Goal: Information Seeking & Learning: Learn about a topic

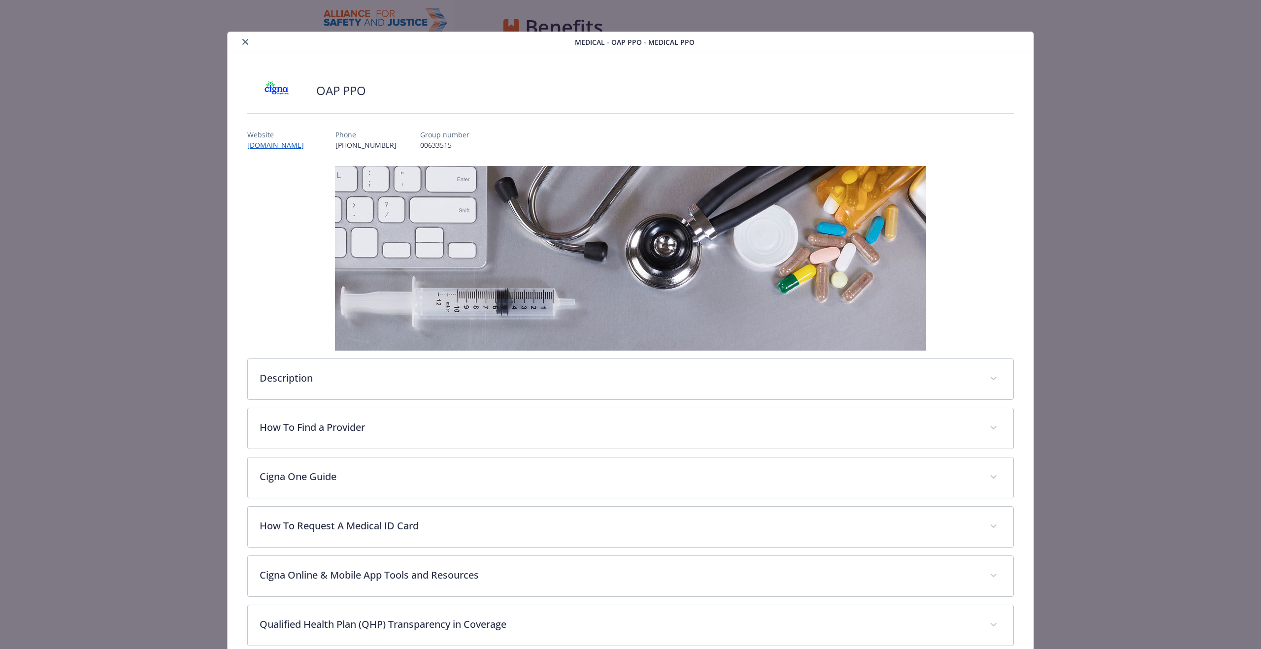
scroll to position [30, 0]
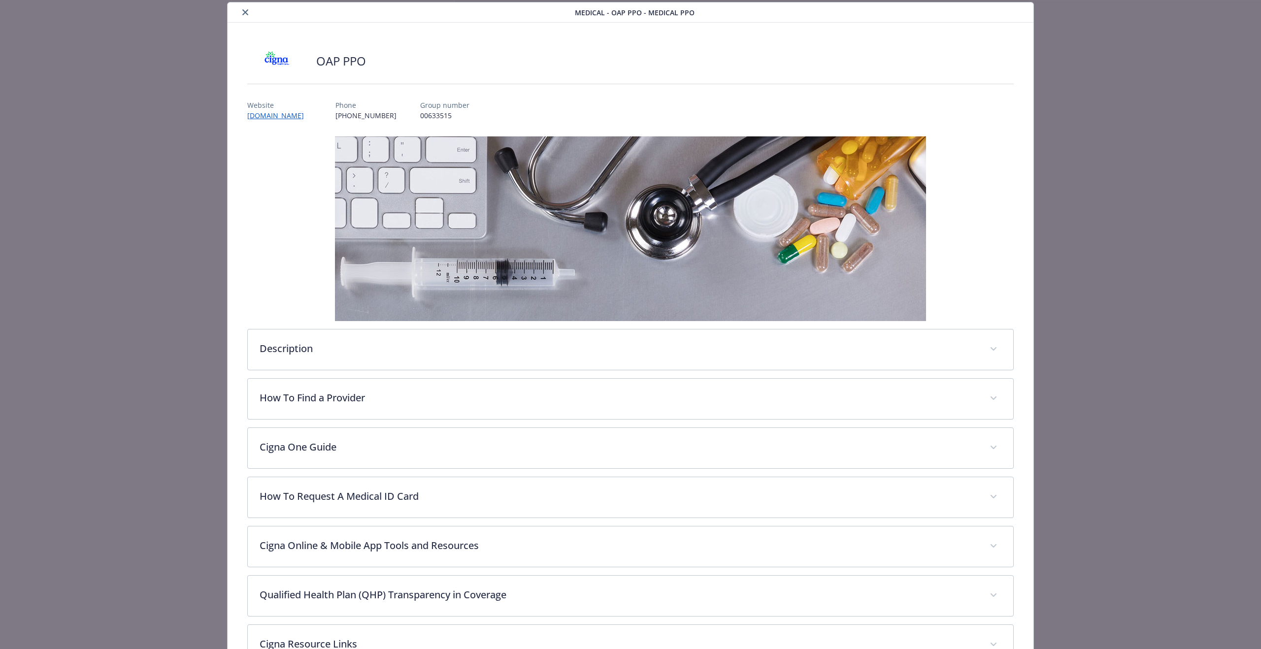
click at [247, 15] on button "close" at bounding box center [245, 12] width 12 height 12
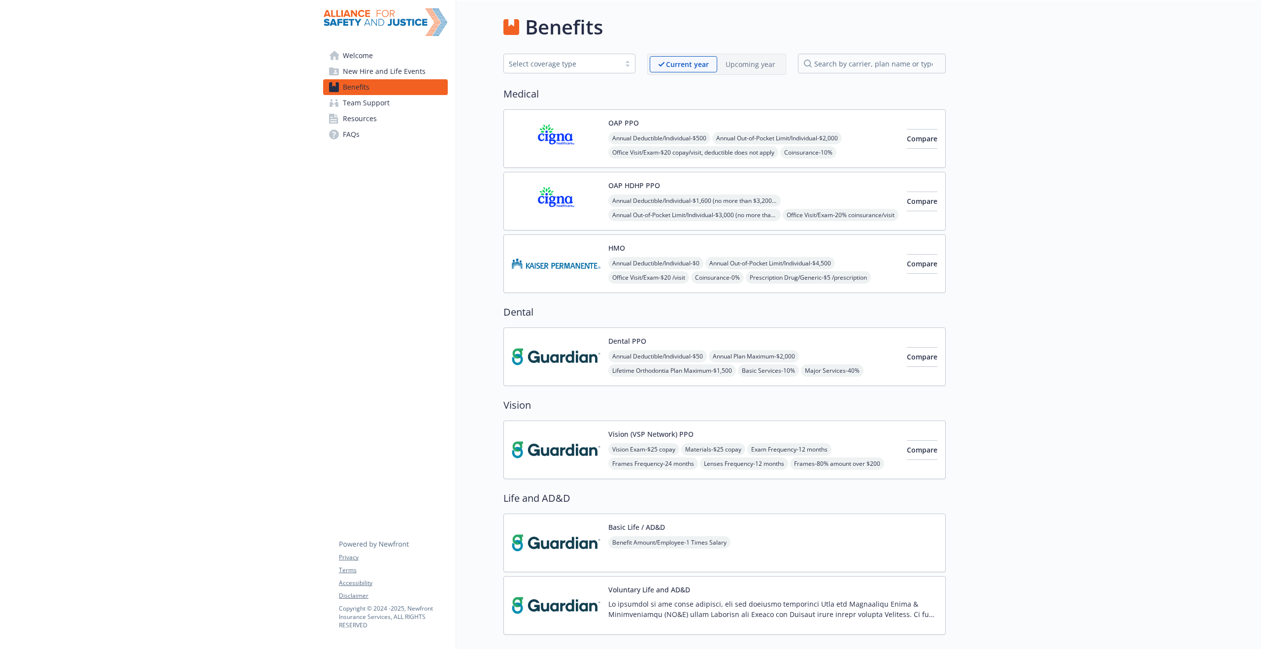
click at [441, 132] on link "FAQs" at bounding box center [385, 135] width 125 height 16
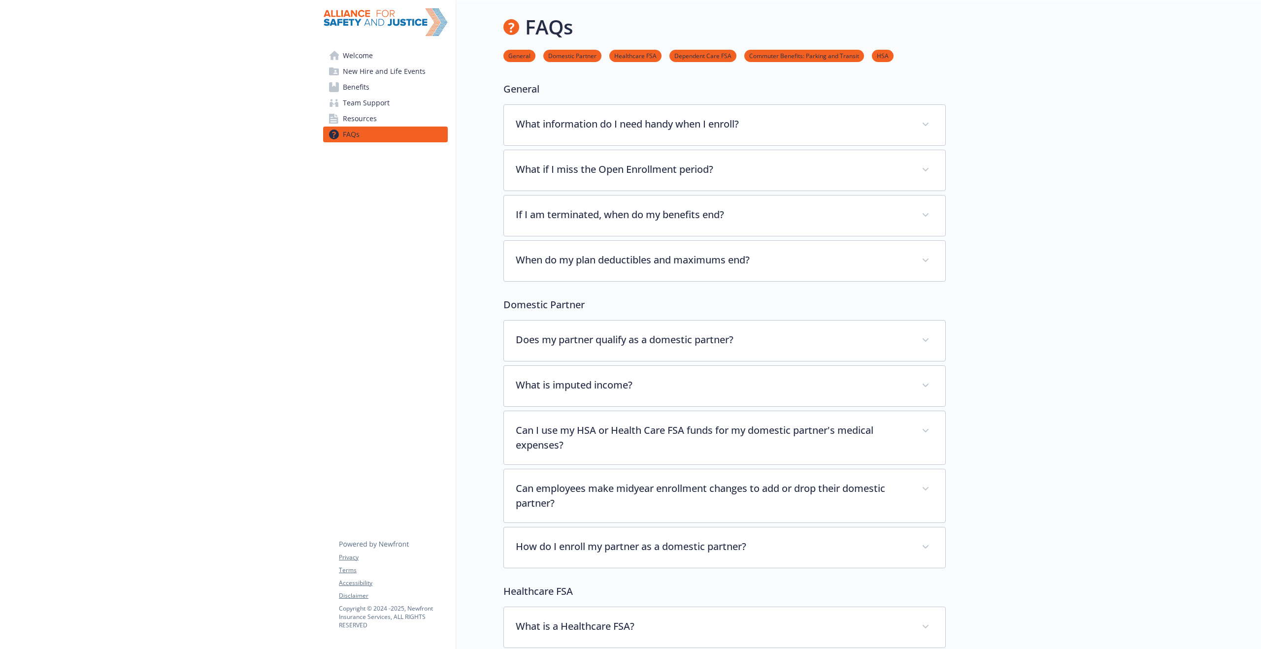
click at [383, 89] on link "Benefits" at bounding box center [385, 87] width 125 height 16
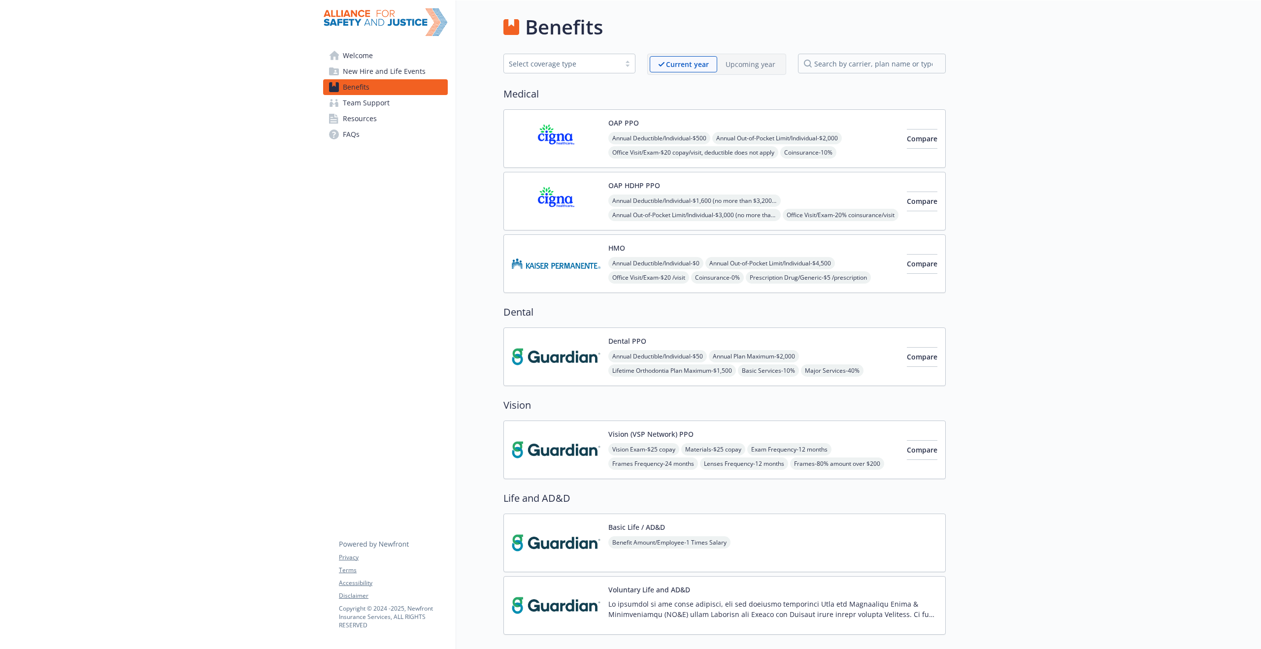
click at [567, 68] on div "Select coverage type" at bounding box center [562, 64] width 106 height 10
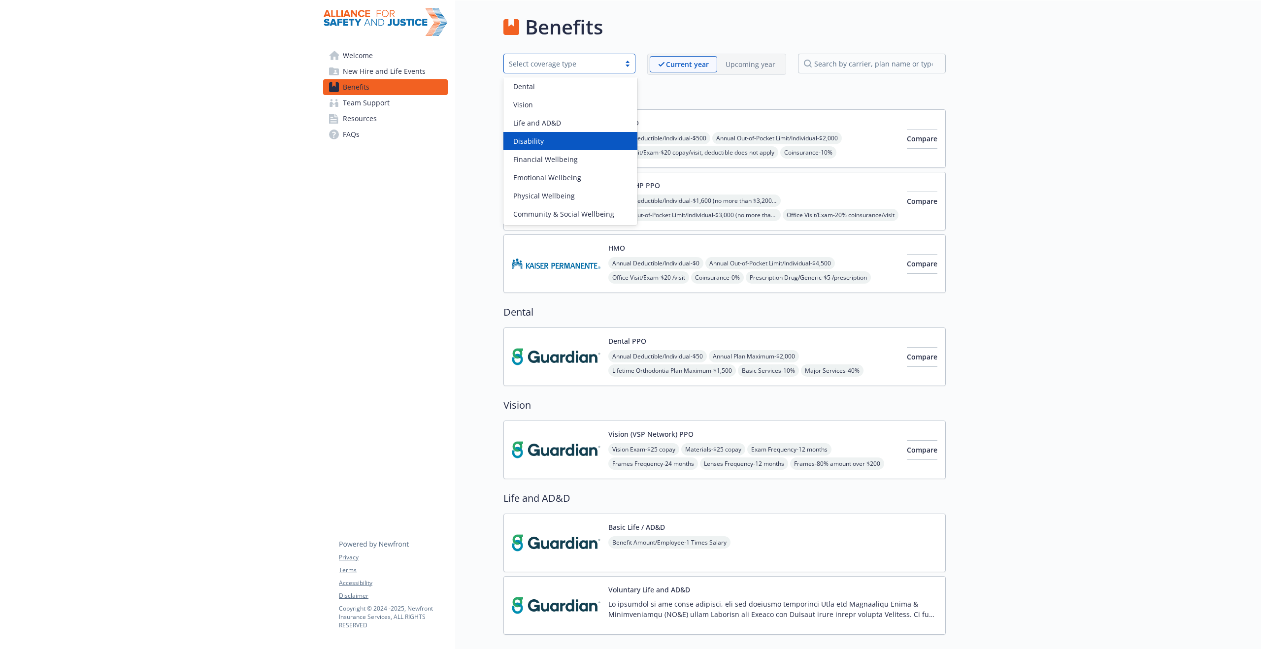
scroll to position [19, 0]
click at [848, 72] on input "search by carrier, plan name or type" at bounding box center [872, 64] width 148 height 20
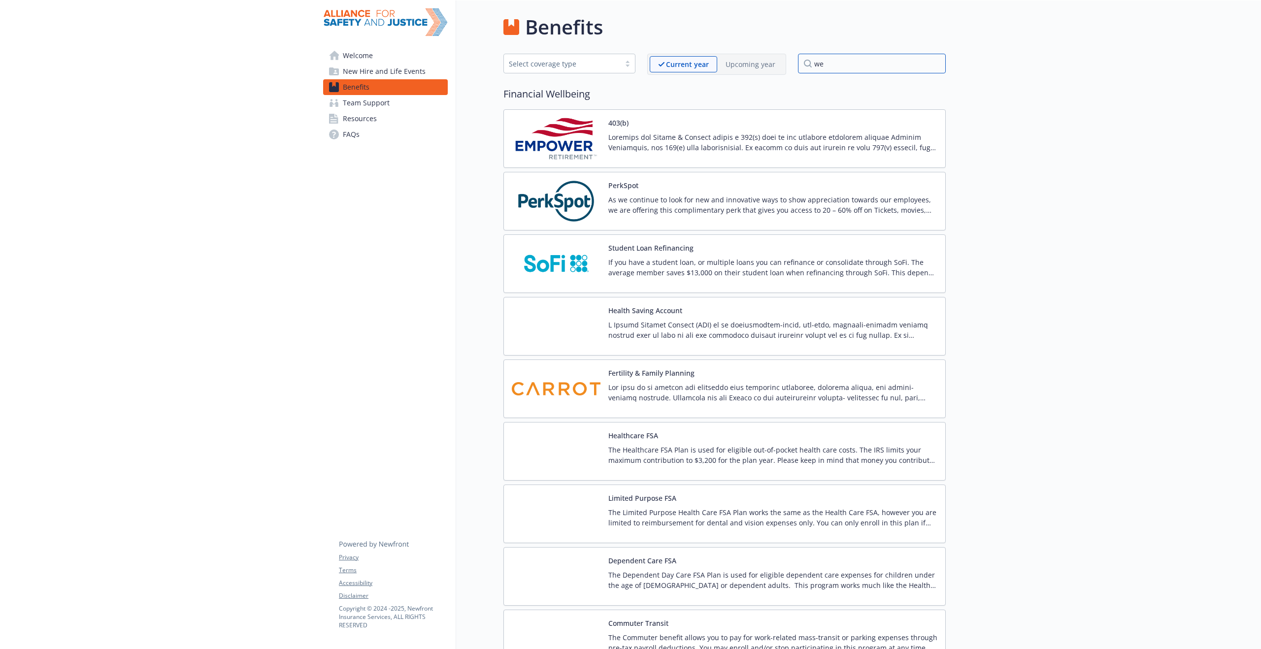
type input "w"
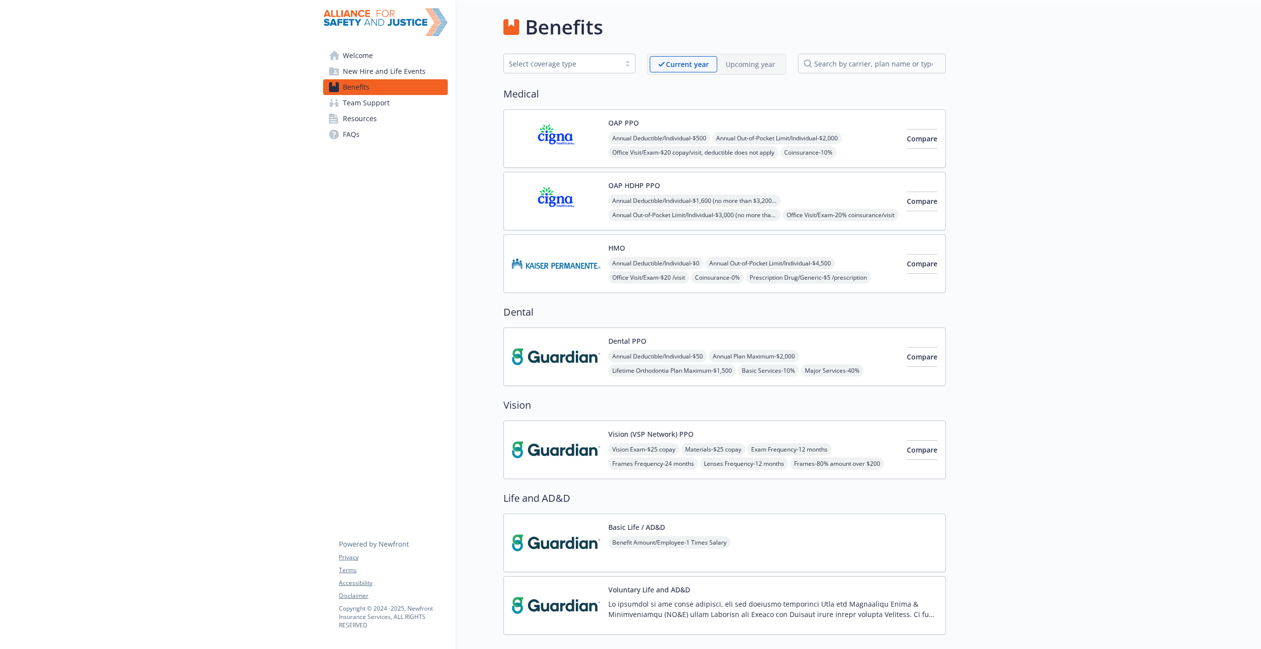
click at [575, 62] on div "Select coverage type" at bounding box center [562, 64] width 106 height 10
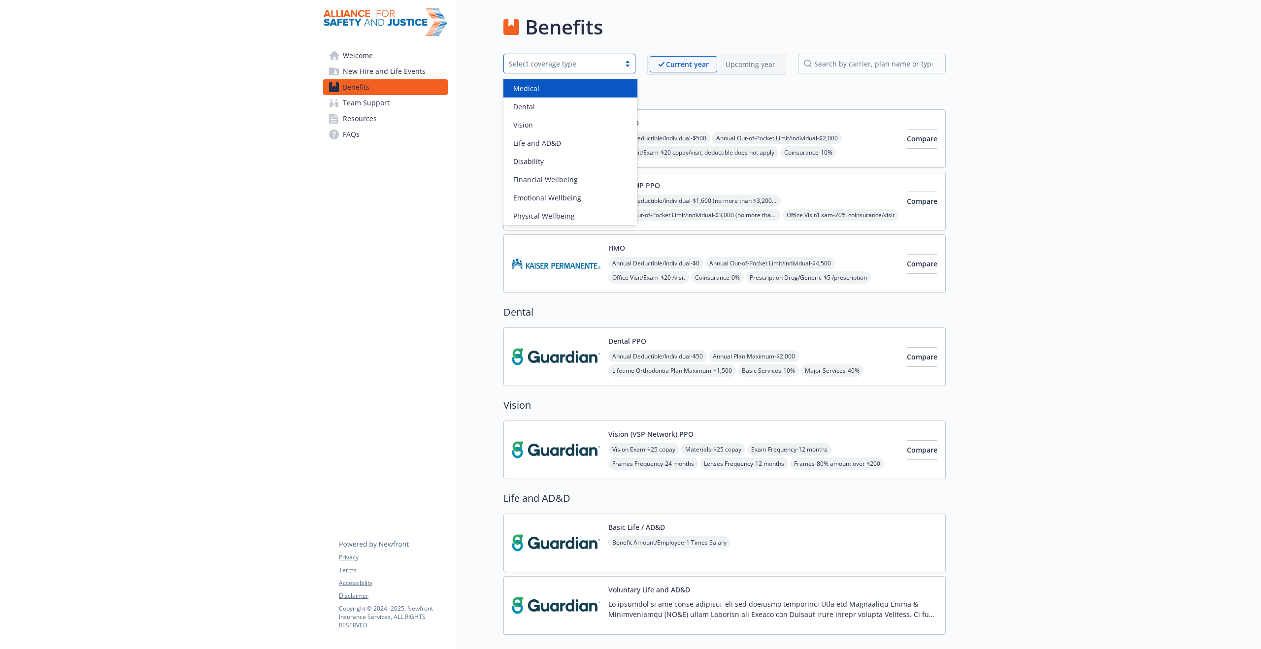
click at [551, 90] on div "Medical" at bounding box center [570, 88] width 122 height 10
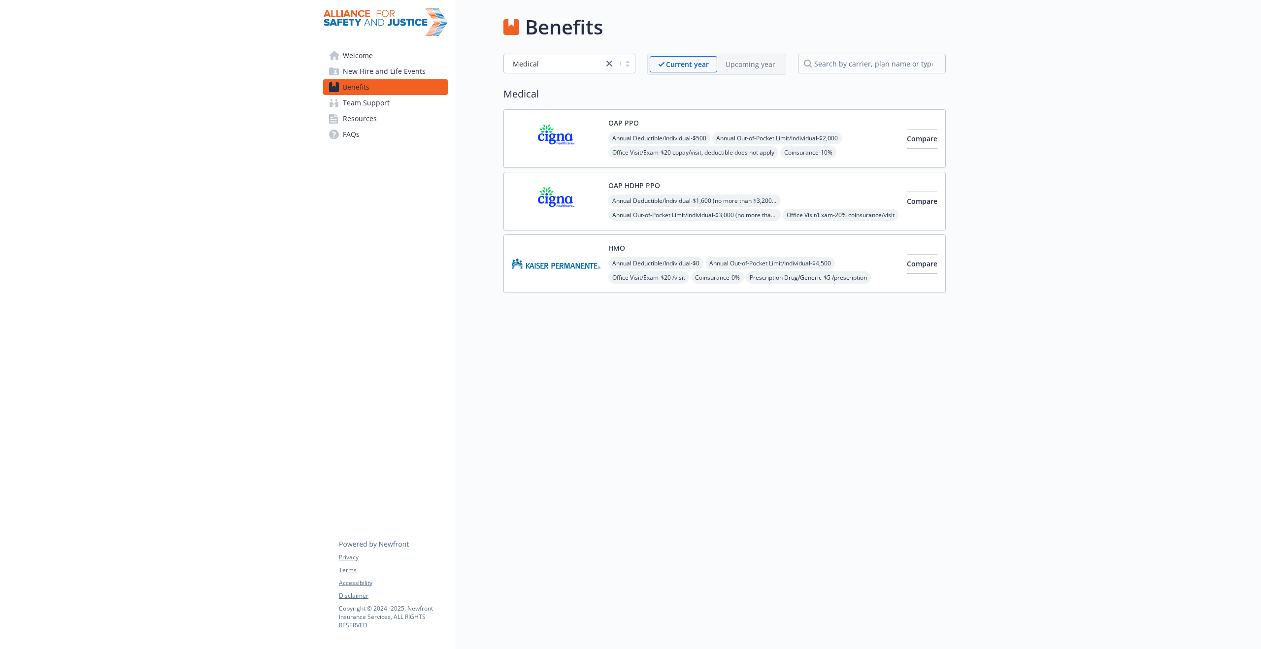
click at [725, 118] on div "OAP PPO Annual Deductible/Individual - $500 Annual Out-of-Pocket Limit/Individu…" at bounding box center [753, 139] width 291 height 42
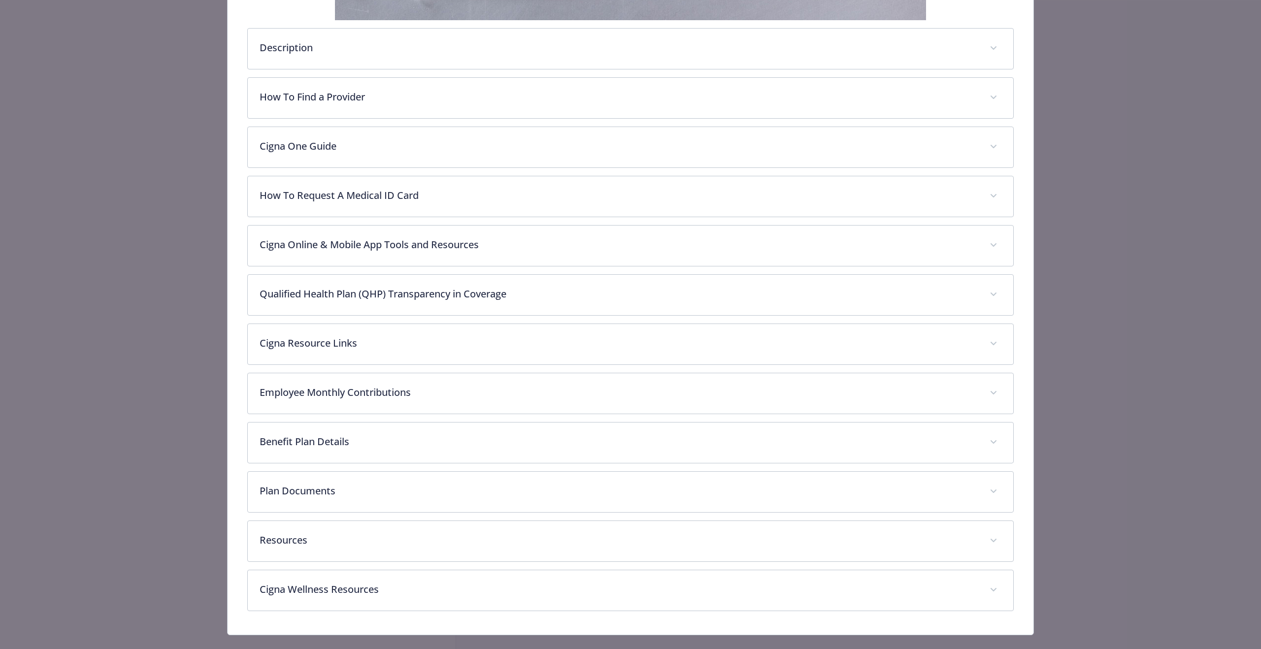
scroll to position [348, 0]
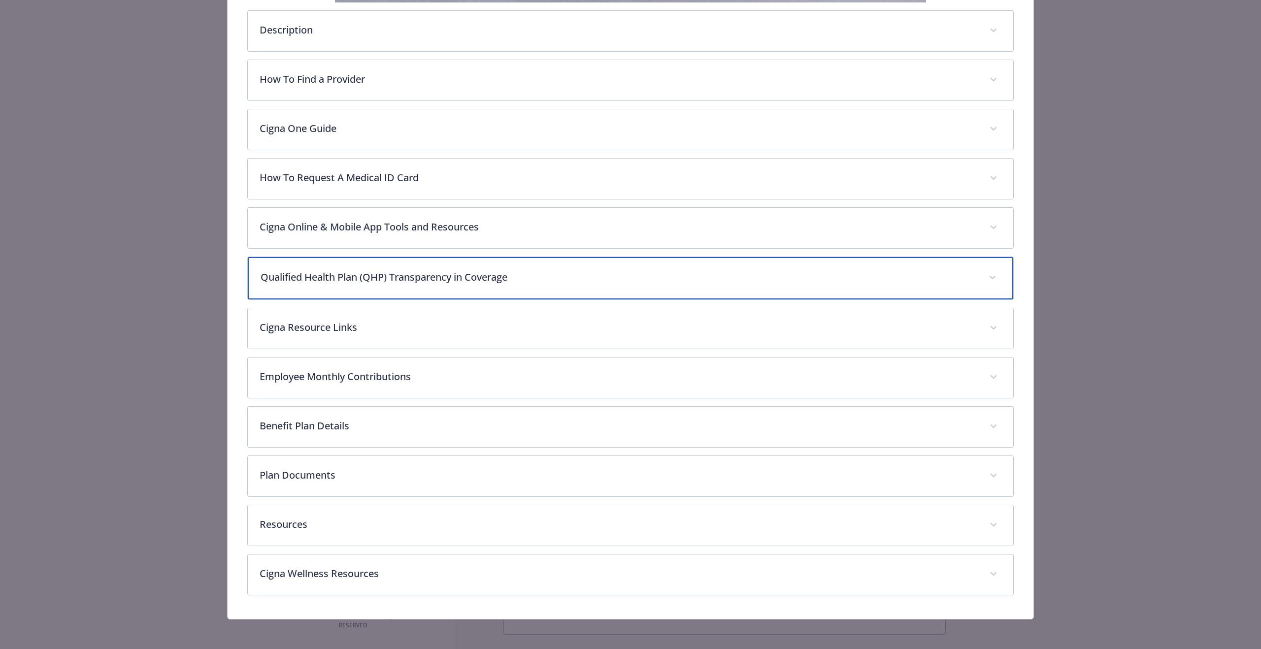
click at [986, 275] on span "details for plan Medical - OAP PPO - Medical PPO" at bounding box center [992, 278] width 16 height 16
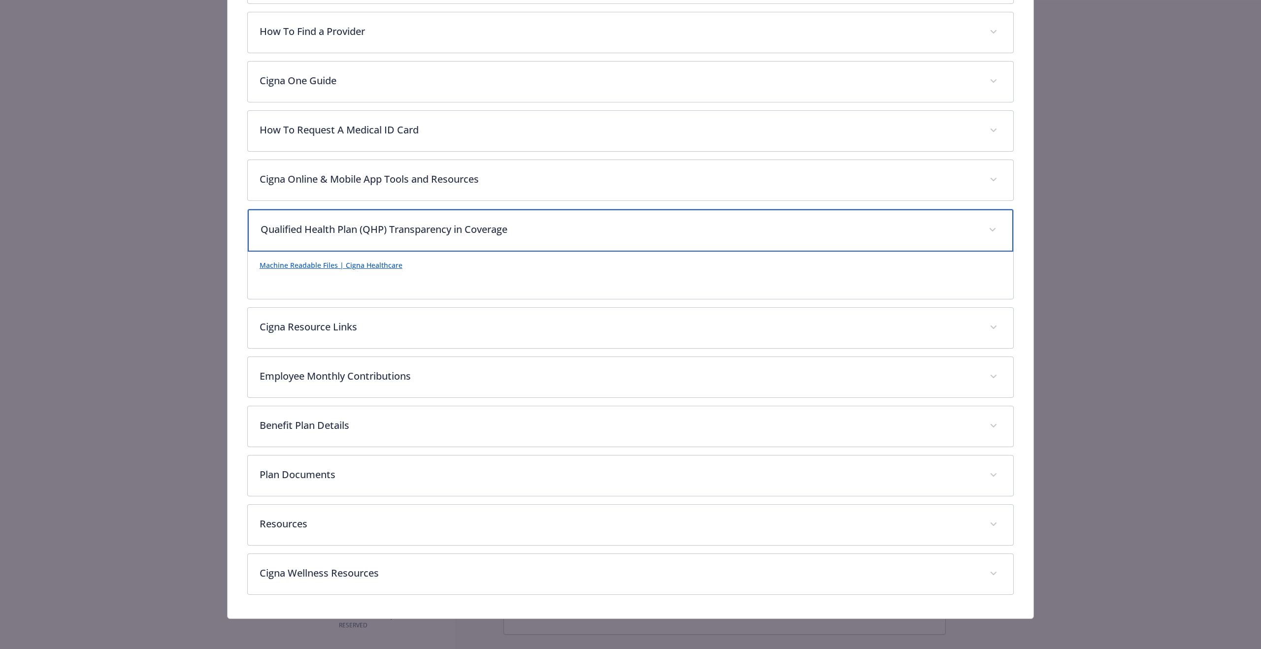
scroll to position [397, 0]
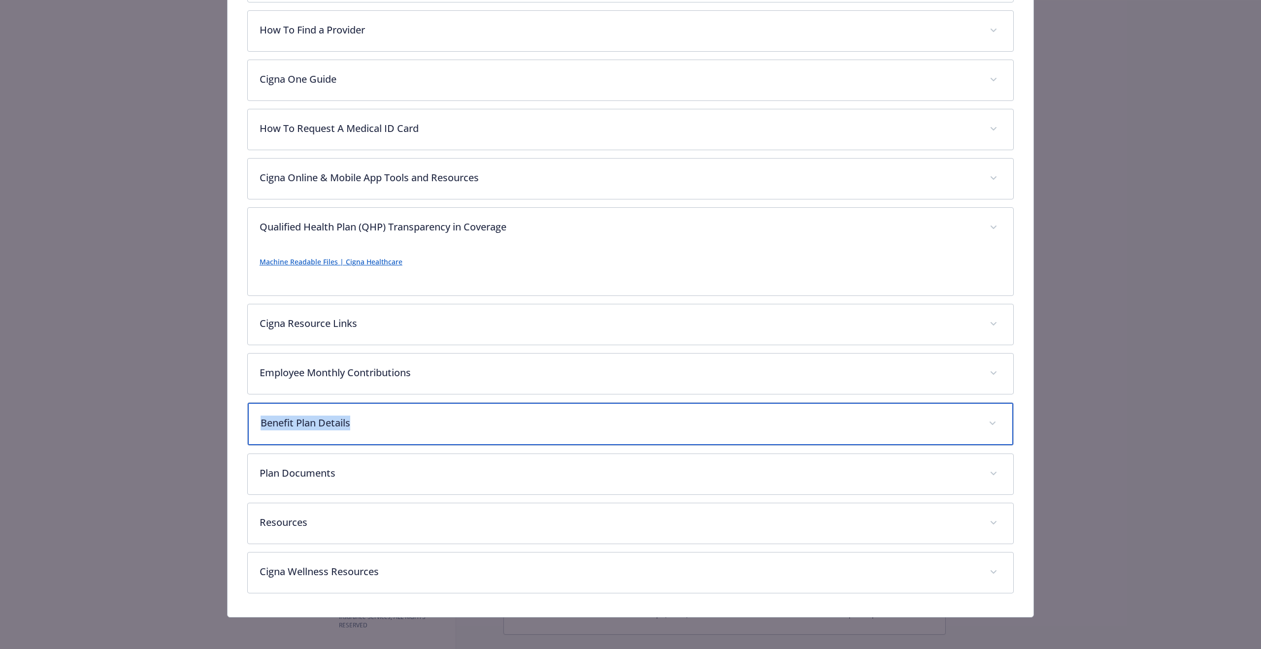
click at [538, 416] on div "Benefit Plan Details" at bounding box center [630, 424] width 765 height 42
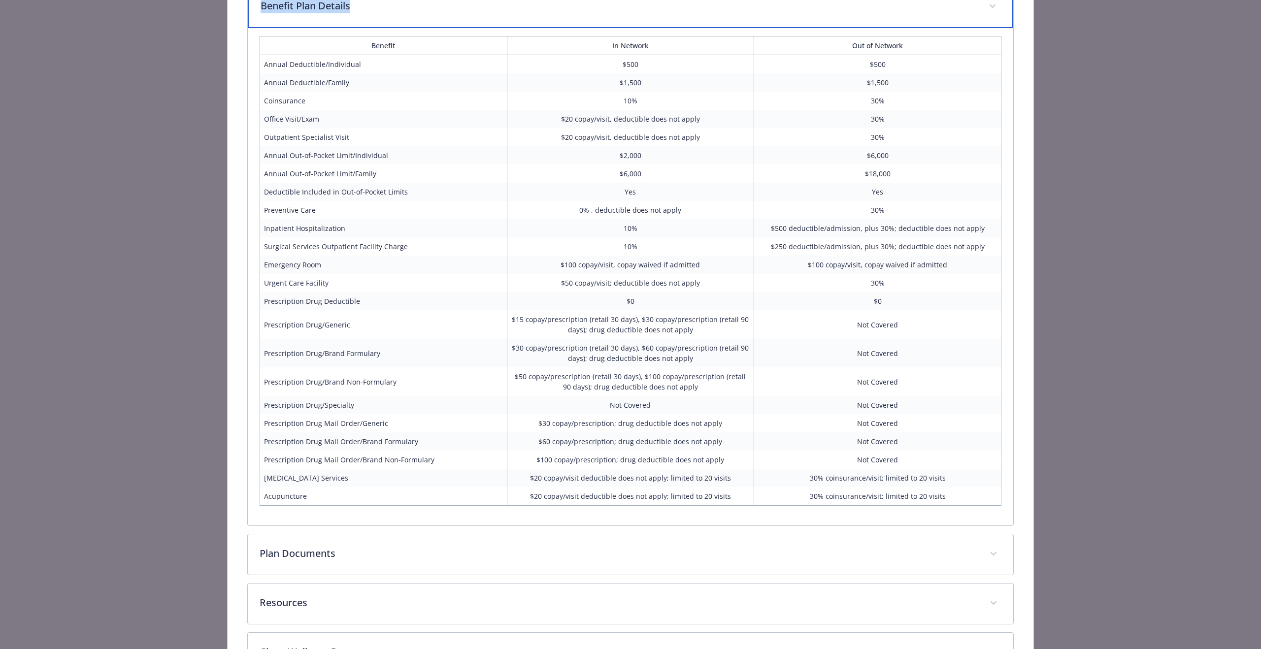
scroll to position [811, 0]
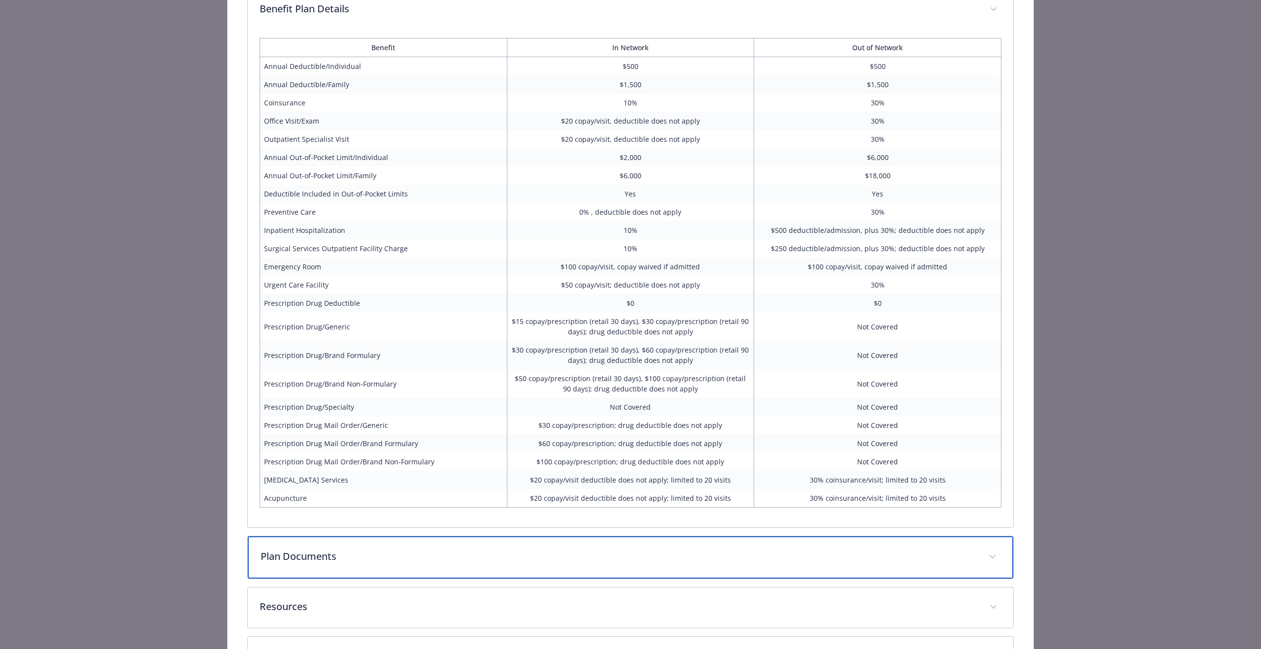
drag, startPoint x: 472, startPoint y: 564, endPoint x: 466, endPoint y: 559, distance: 7.7
click at [471, 563] on p "Plan Documents" at bounding box center [619, 556] width 716 height 15
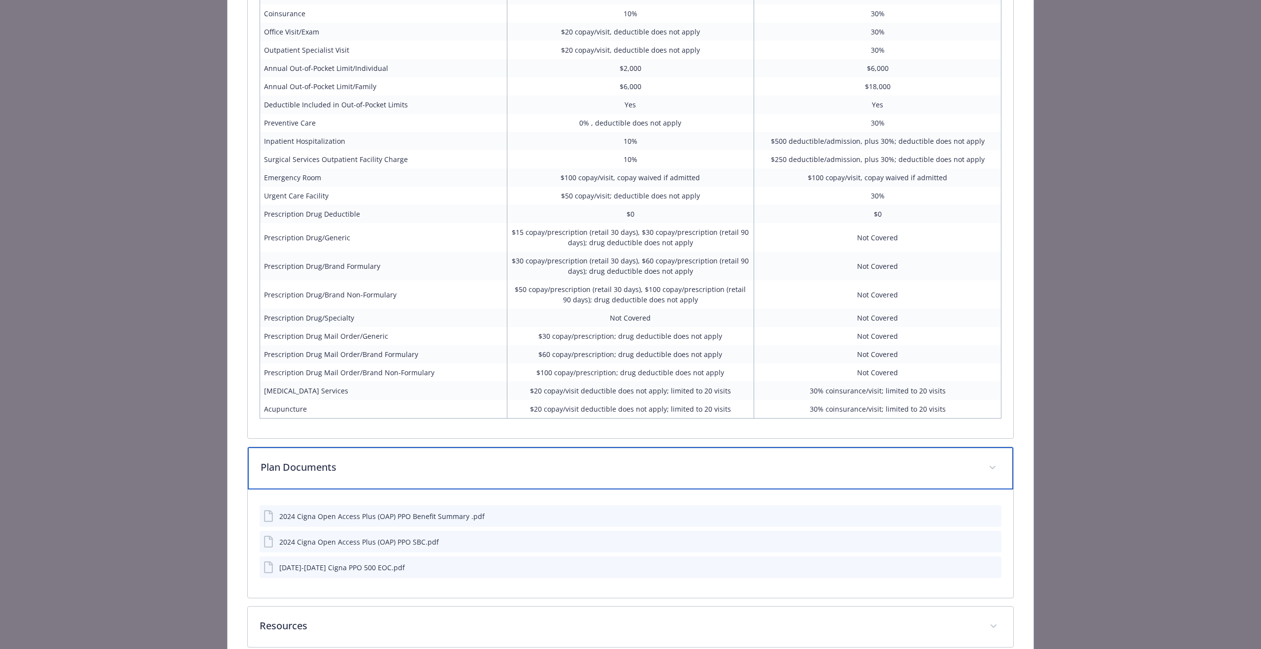
scroll to position [900, 0]
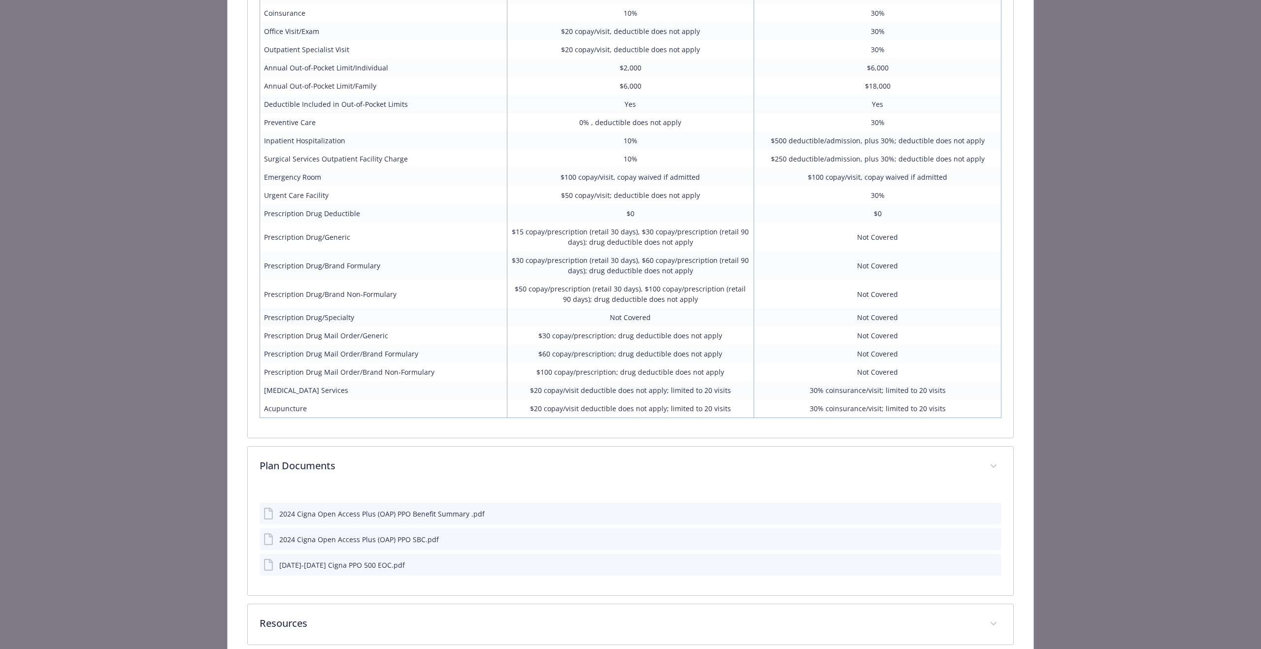
drag, startPoint x: 299, startPoint y: 515, endPoint x: 309, endPoint y: 515, distance: 9.9
click at [305, 515] on div "2024 Cigna Open Access Plus (OAP) PPO Benefit Summary .pdf" at bounding box center [381, 514] width 205 height 10
click at [975, 514] on icon "download file" at bounding box center [976, 513] width 8 height 8
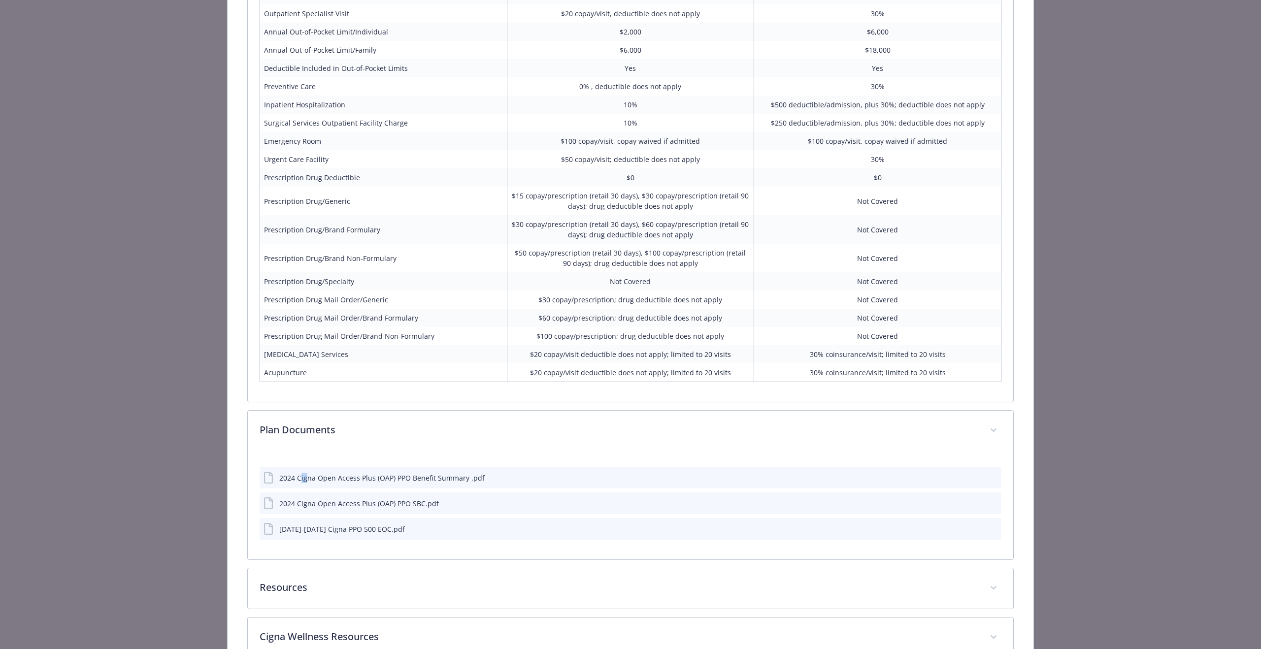
scroll to position [943, 0]
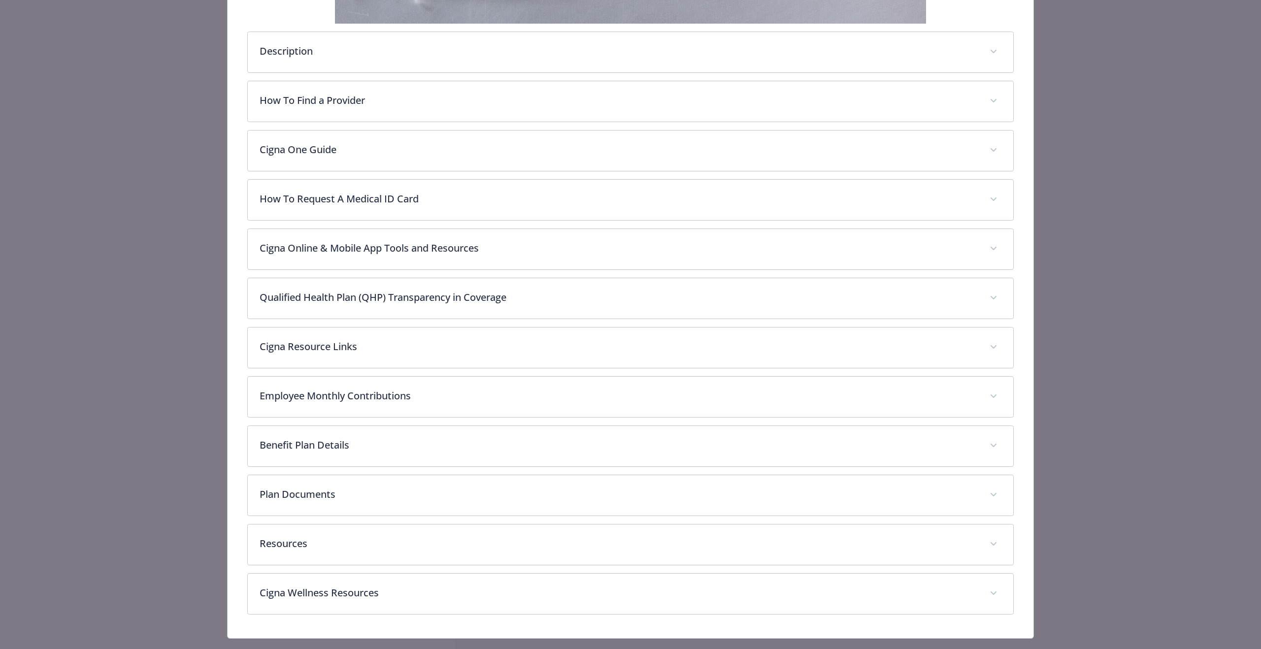
scroll to position [348, 0]
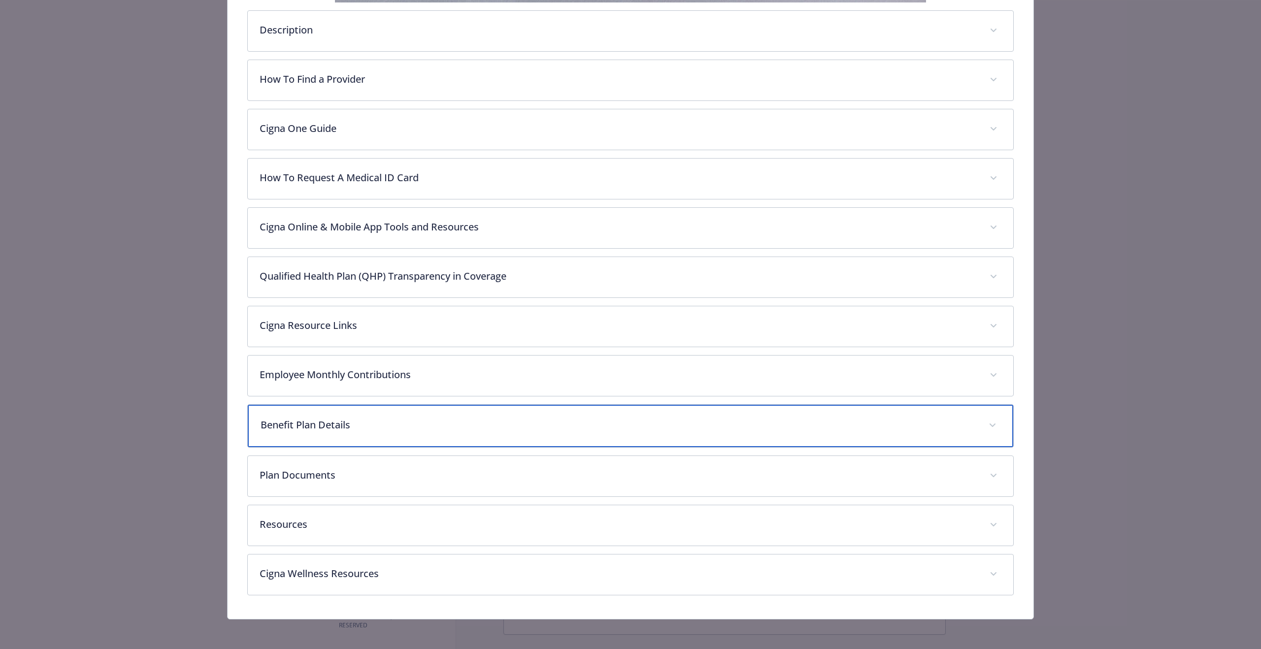
click at [591, 418] on p "Benefit Plan Details" at bounding box center [619, 425] width 716 height 15
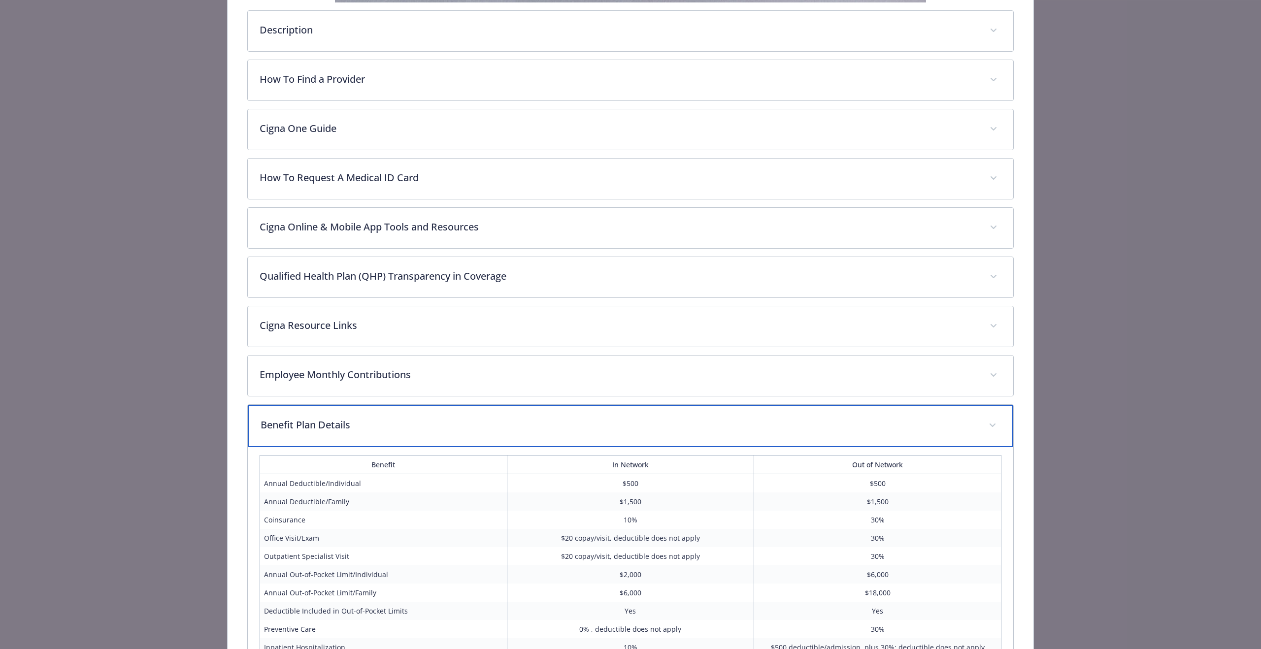
click at [591, 418] on p "Benefit Plan Details" at bounding box center [619, 425] width 716 height 15
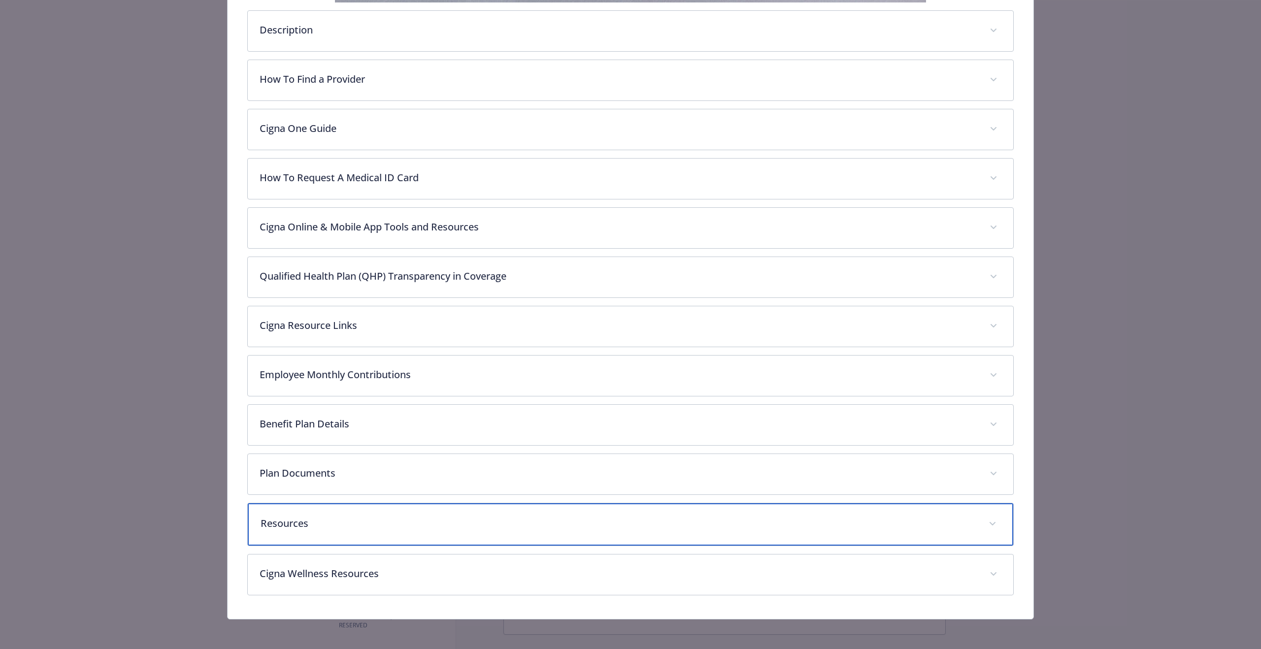
click at [580, 512] on div "Resources" at bounding box center [630, 524] width 765 height 42
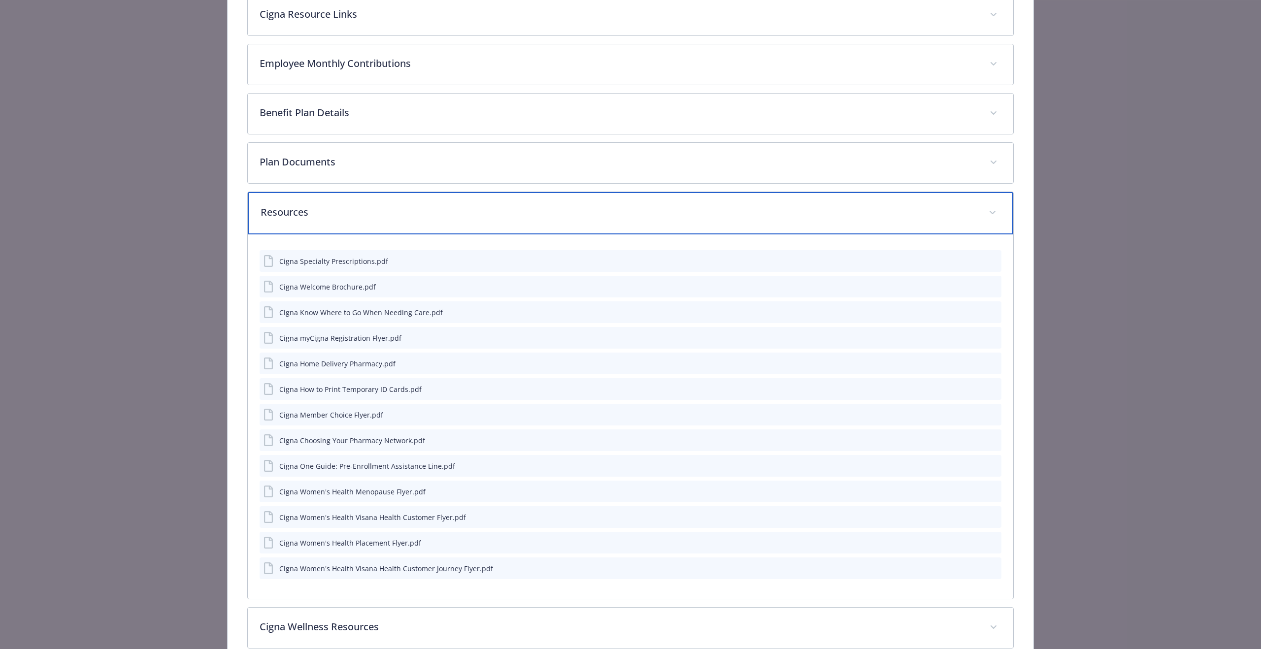
scroll to position [715, 0]
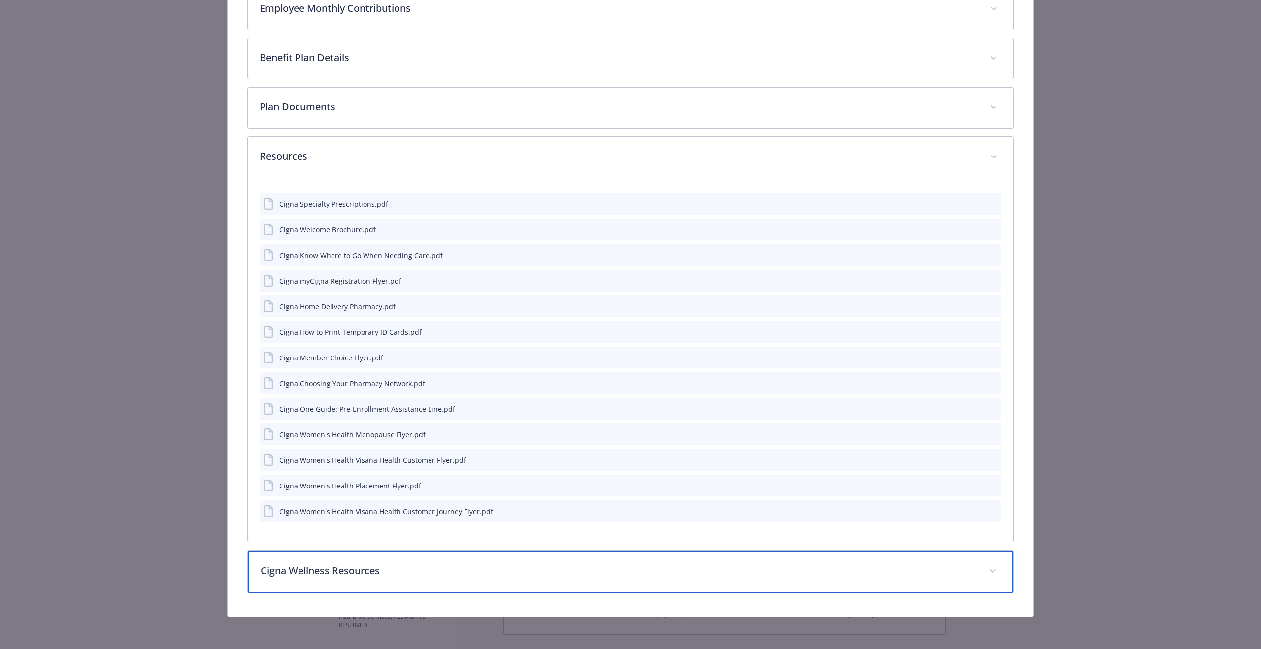
click at [377, 571] on p "Cigna Wellness Resources" at bounding box center [619, 570] width 716 height 15
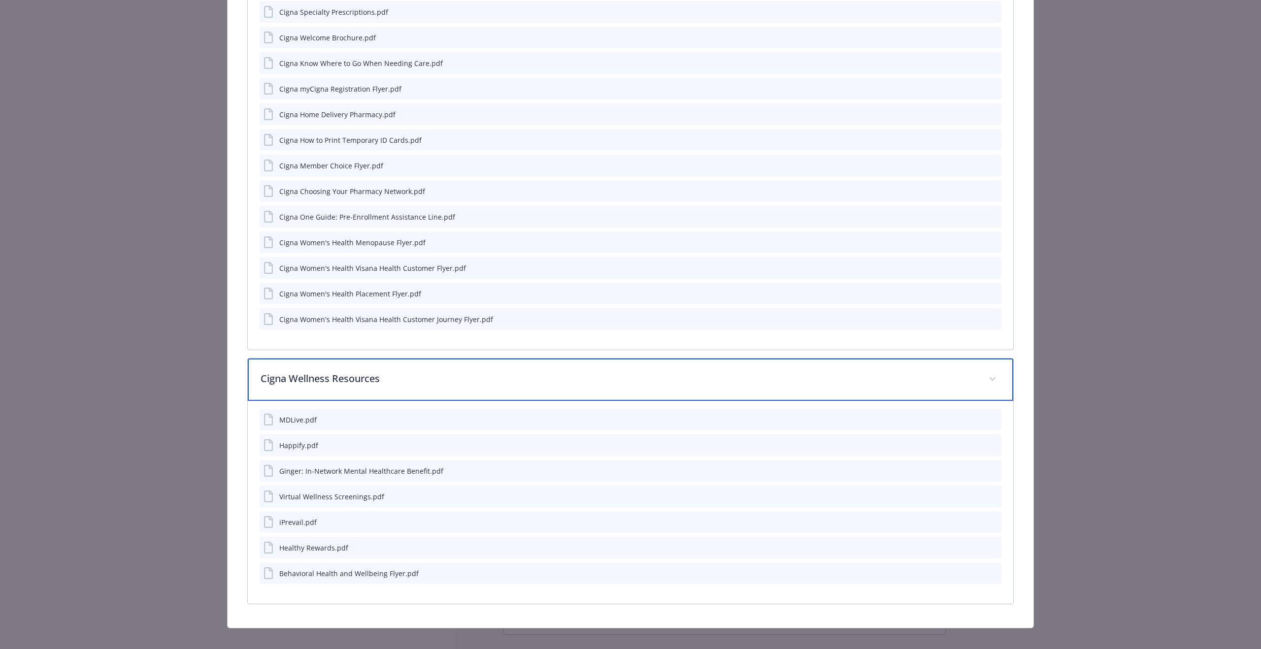
scroll to position [917, 0]
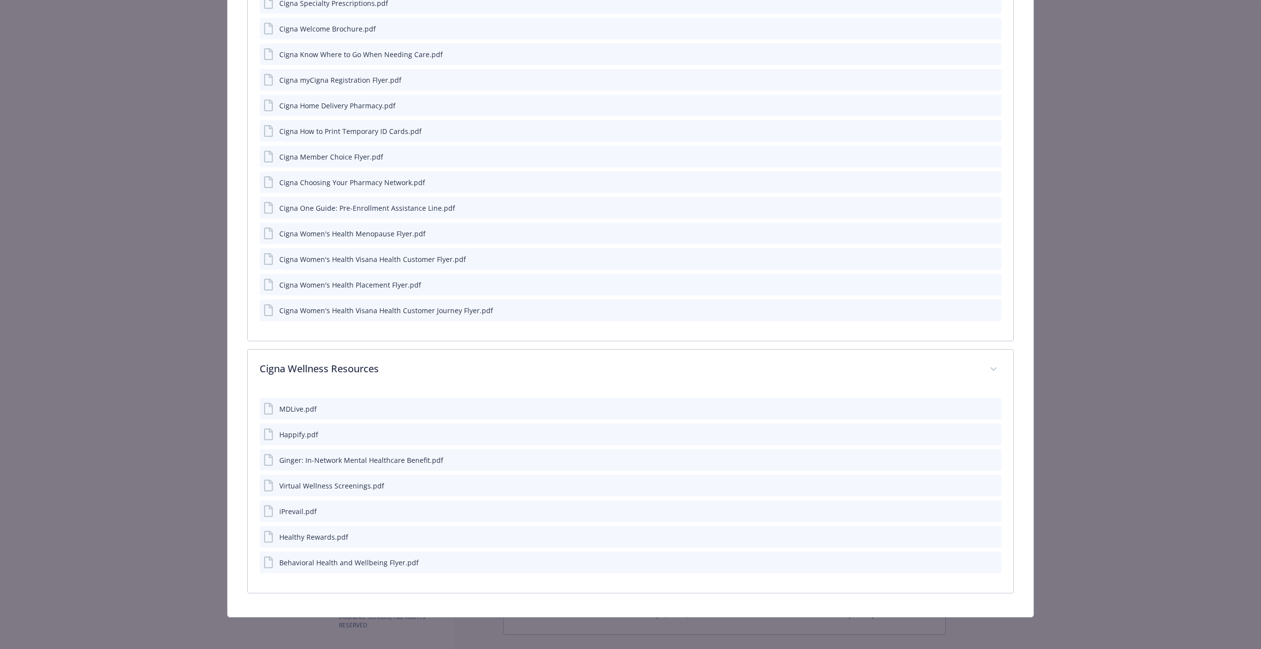
click at [997, 408] on div "MDLive.pdf" at bounding box center [631, 409] width 742 height 22
click at [994, 409] on icon "preview file" at bounding box center [991, 408] width 9 height 7
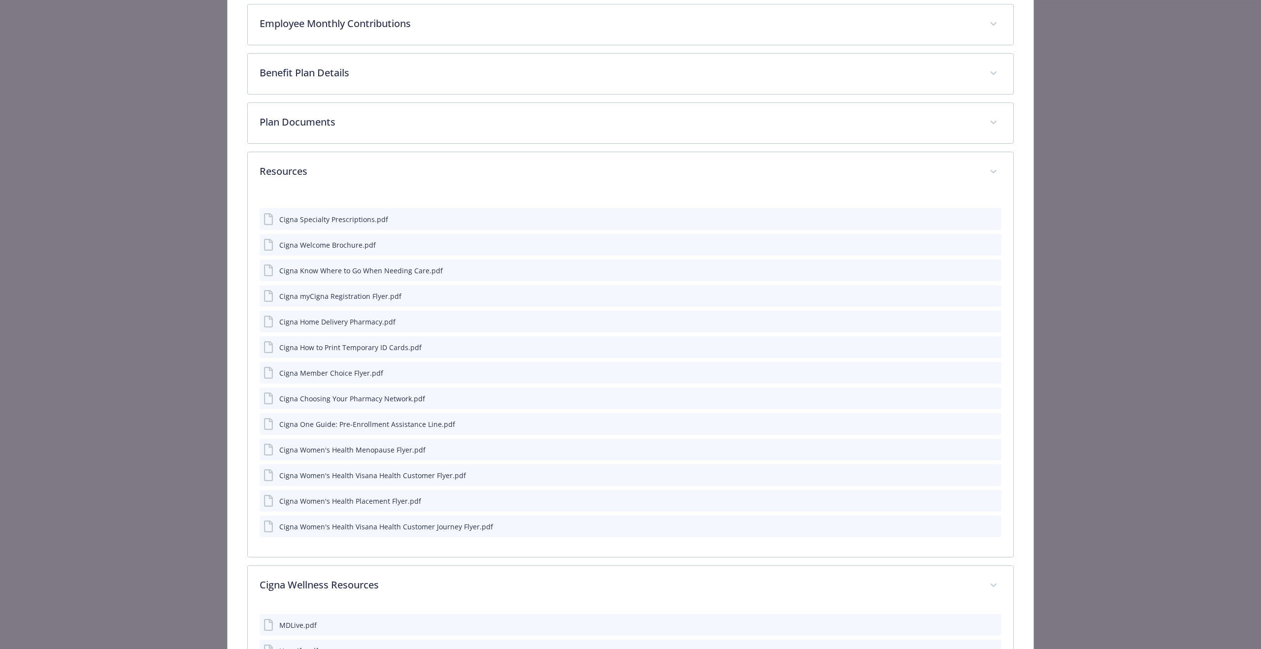
scroll to position [692, 0]
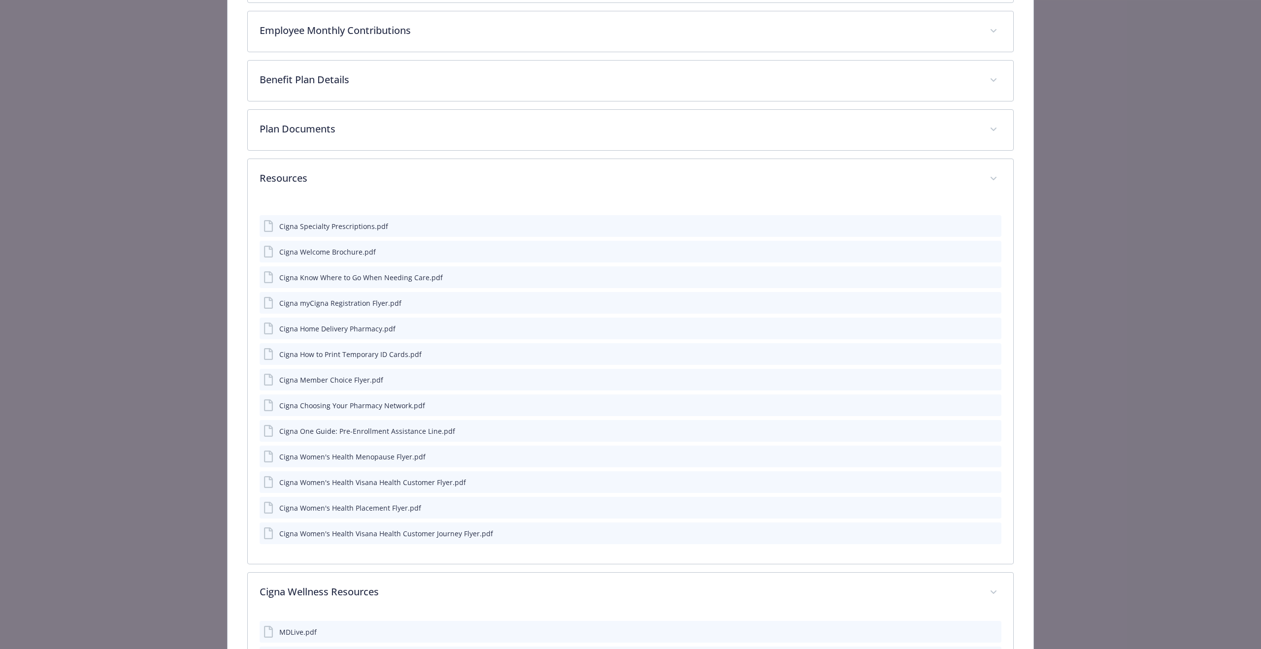
click at [991, 227] on icon "preview file" at bounding box center [991, 225] width 9 height 7
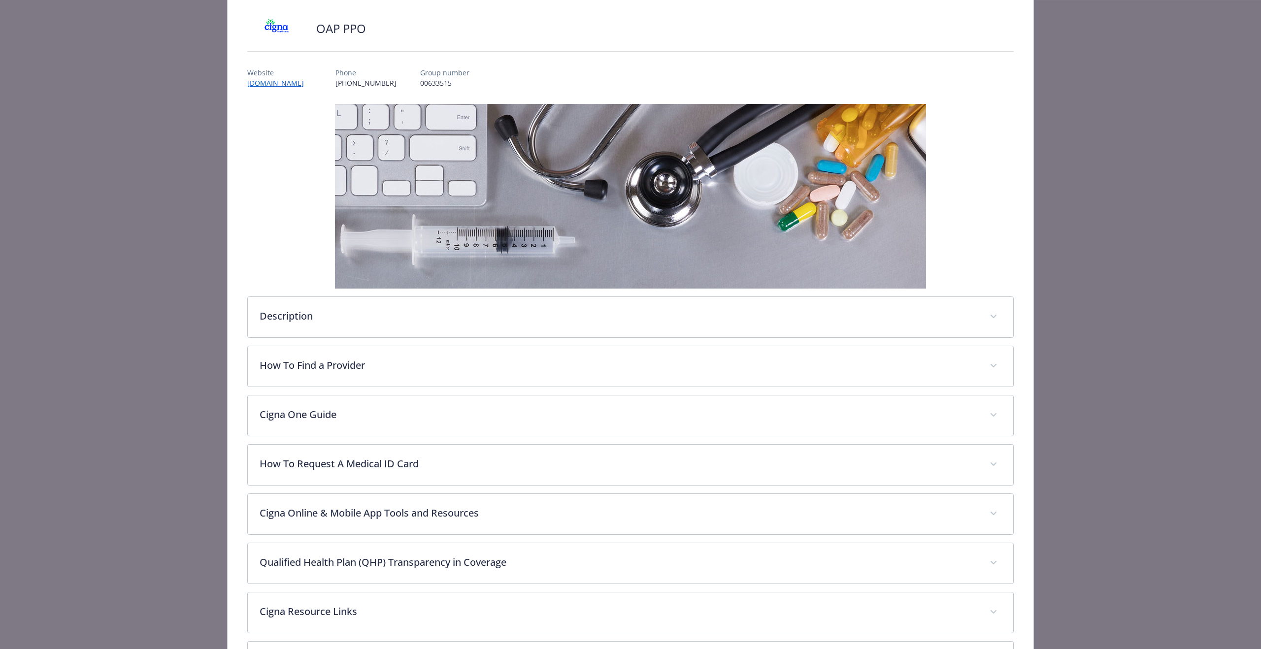
scroll to position [0, 0]
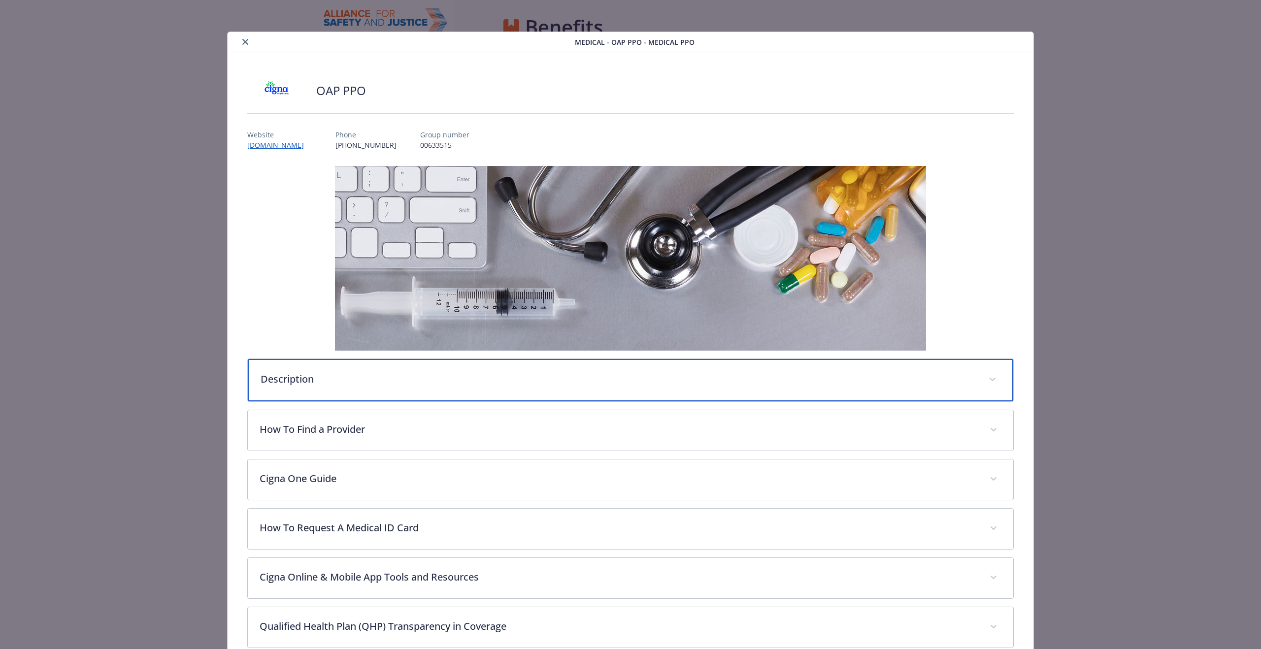
click at [305, 381] on p "Description" at bounding box center [619, 379] width 716 height 15
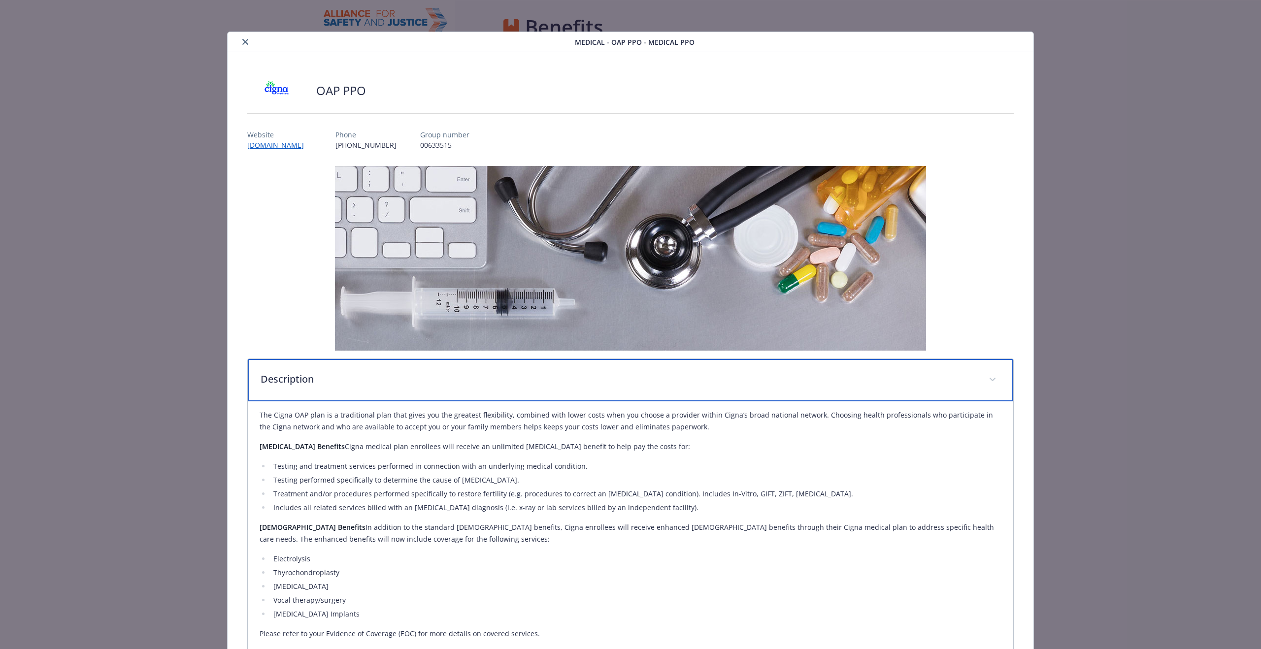
click at [305, 381] on p "Description" at bounding box center [619, 379] width 716 height 15
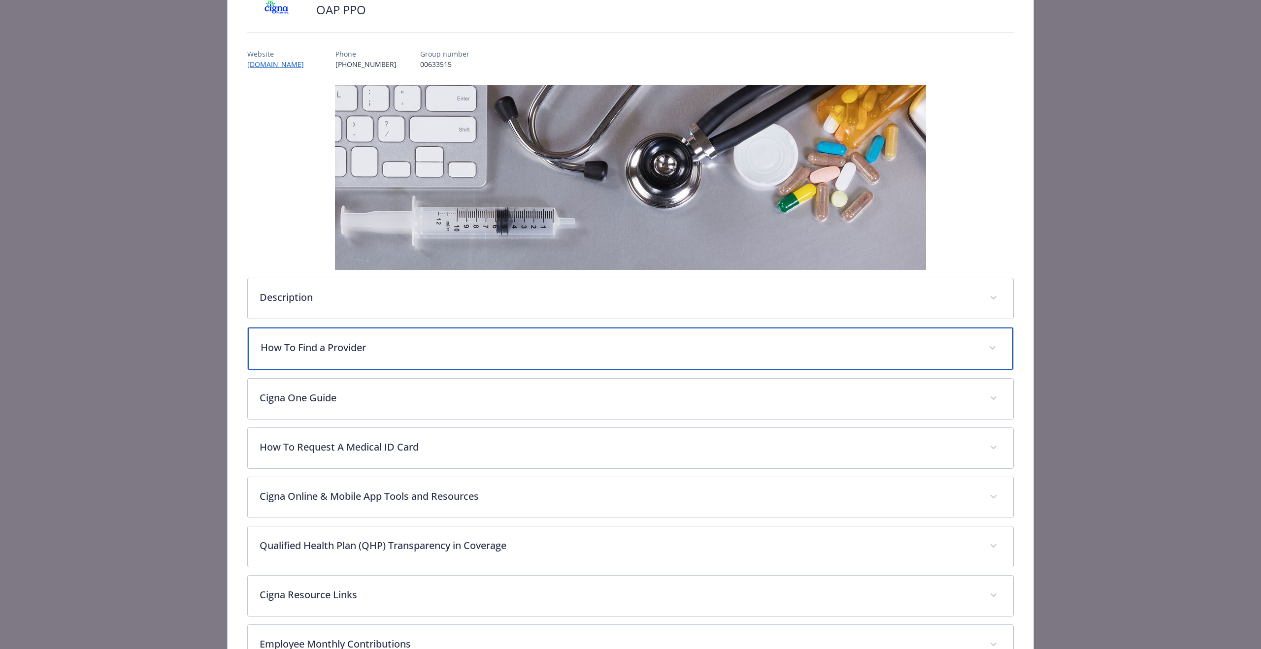
click at [328, 348] on p "How To Find a Provider" at bounding box center [619, 347] width 716 height 15
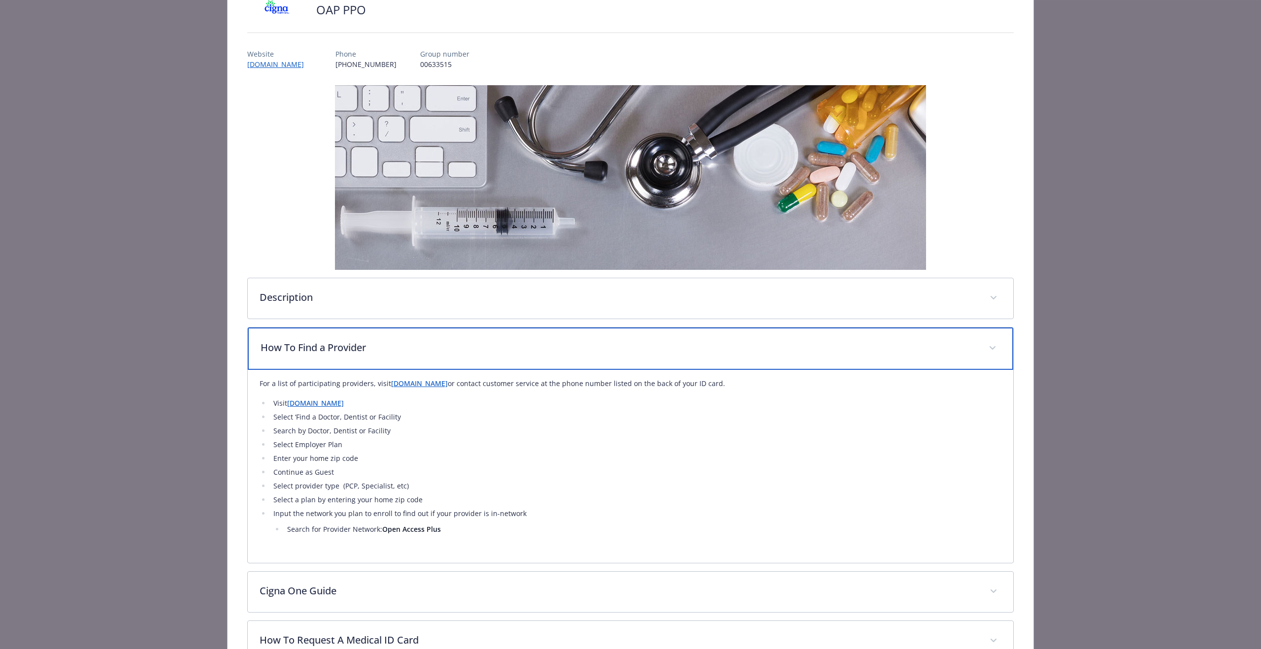
scroll to position [89, 0]
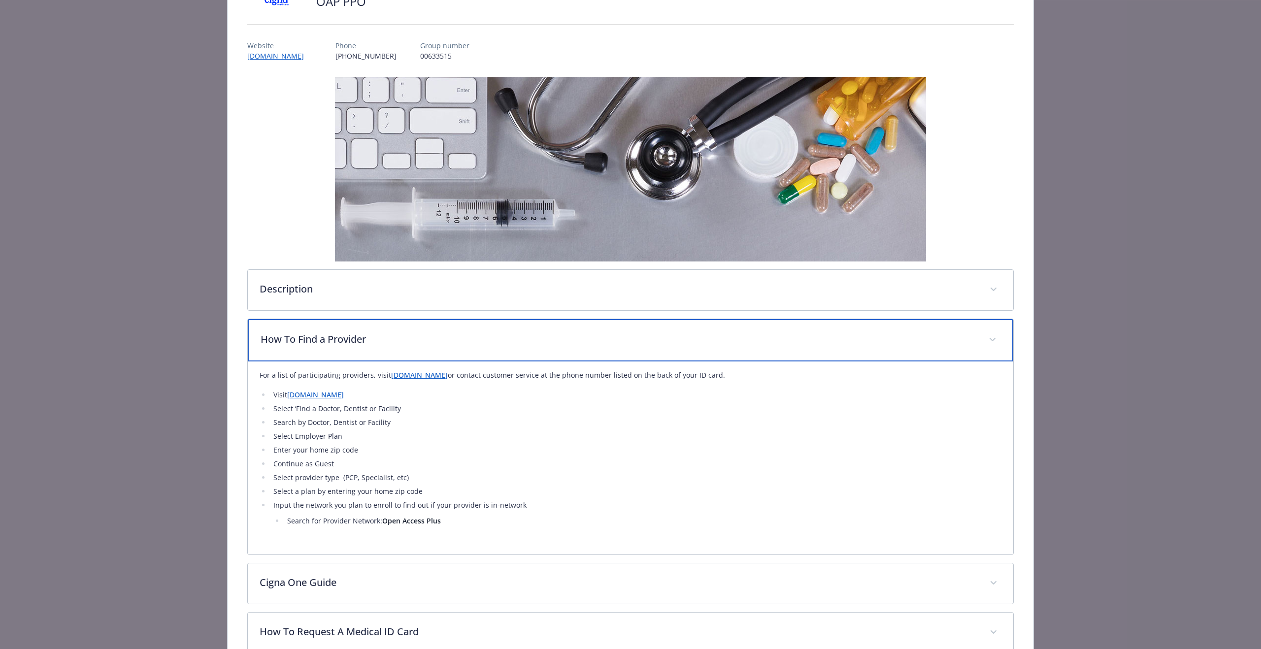
click at [328, 349] on div "How To Find a Provider" at bounding box center [630, 340] width 765 height 42
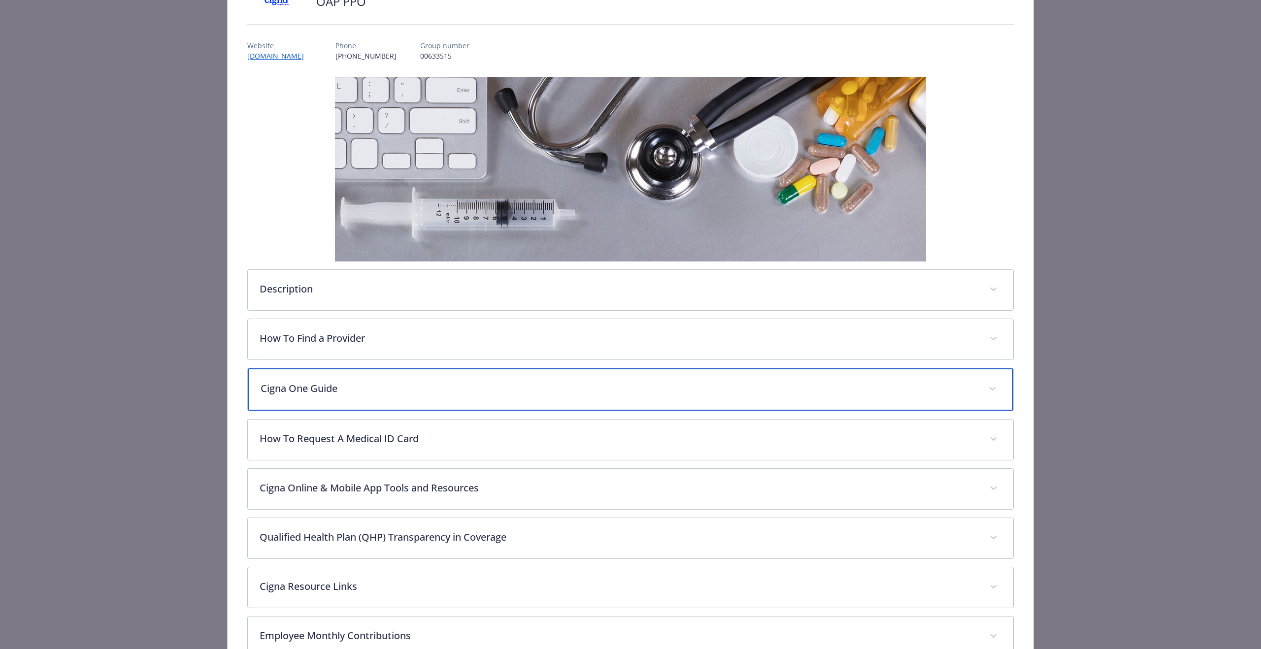
click at [330, 393] on p "Cigna One Guide" at bounding box center [619, 388] width 716 height 15
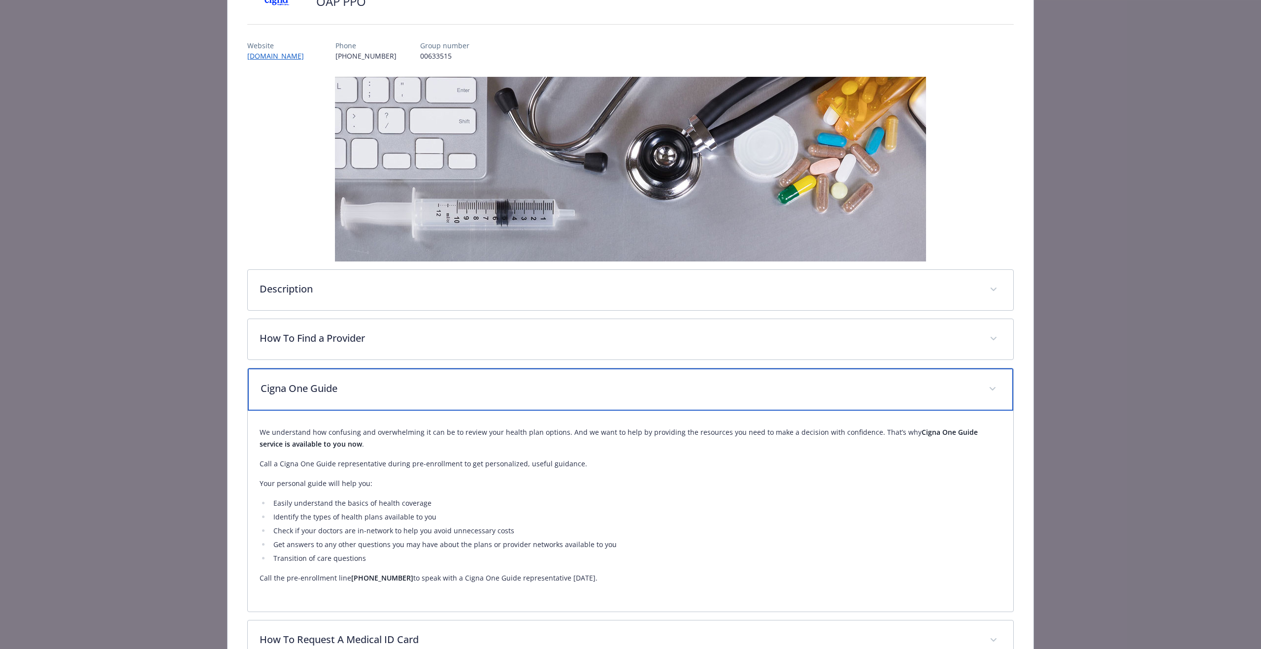
click at [309, 389] on p "Cigna One Guide" at bounding box center [619, 388] width 716 height 15
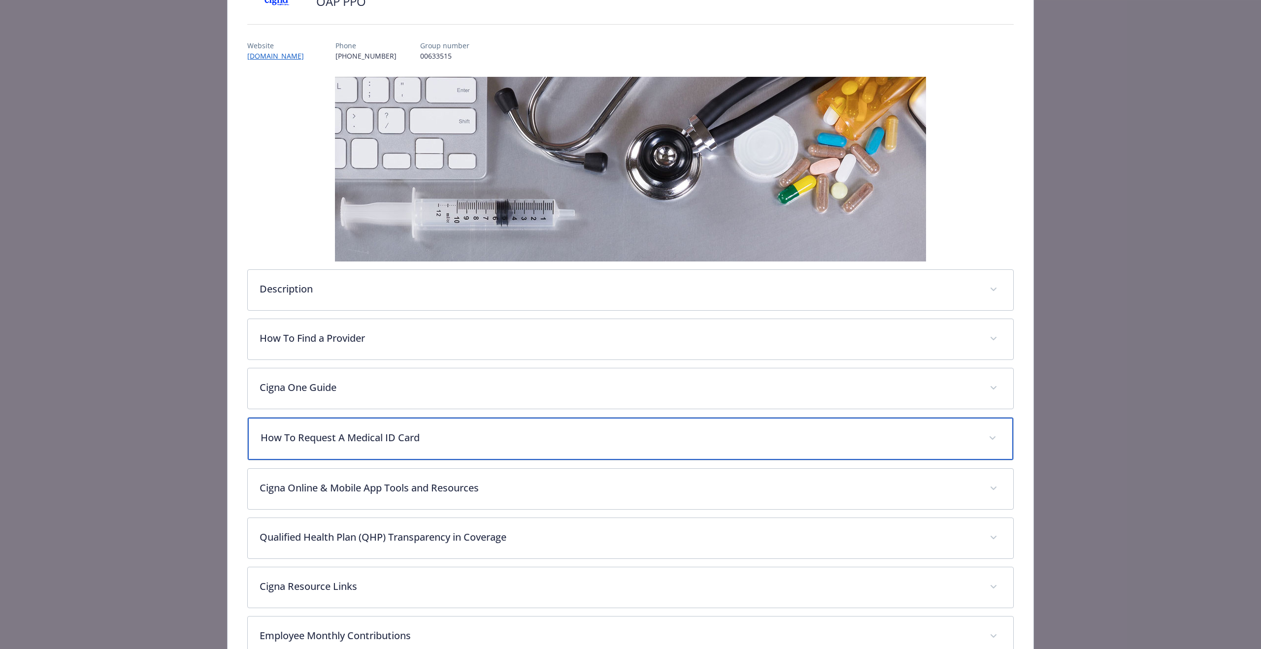
click at [357, 441] on p "How To Request A Medical ID Card" at bounding box center [619, 437] width 716 height 15
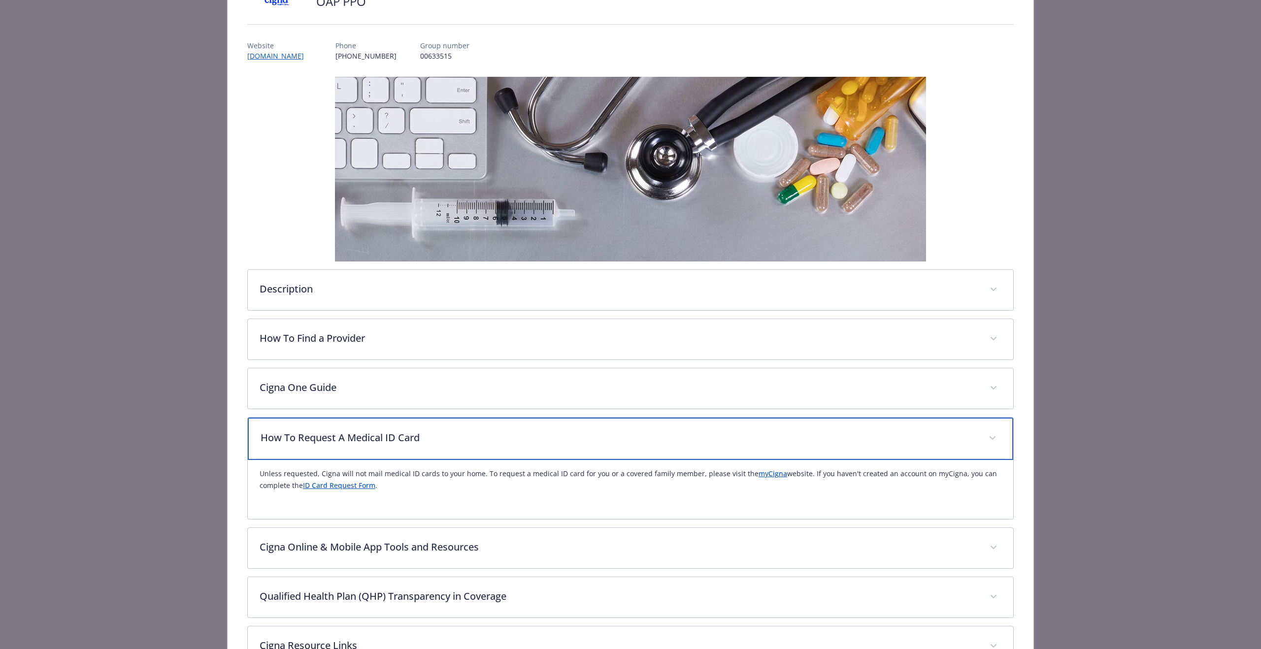
click at [357, 441] on p "How To Request A Medical ID Card" at bounding box center [619, 437] width 716 height 15
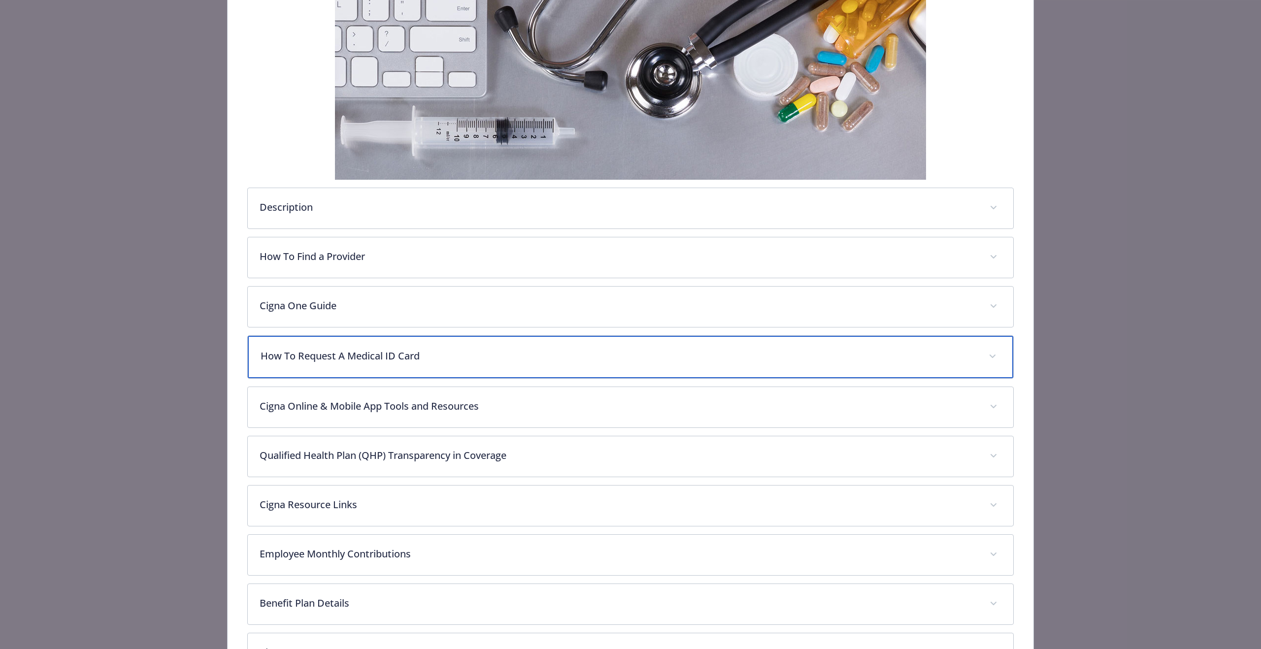
scroll to position [175, 0]
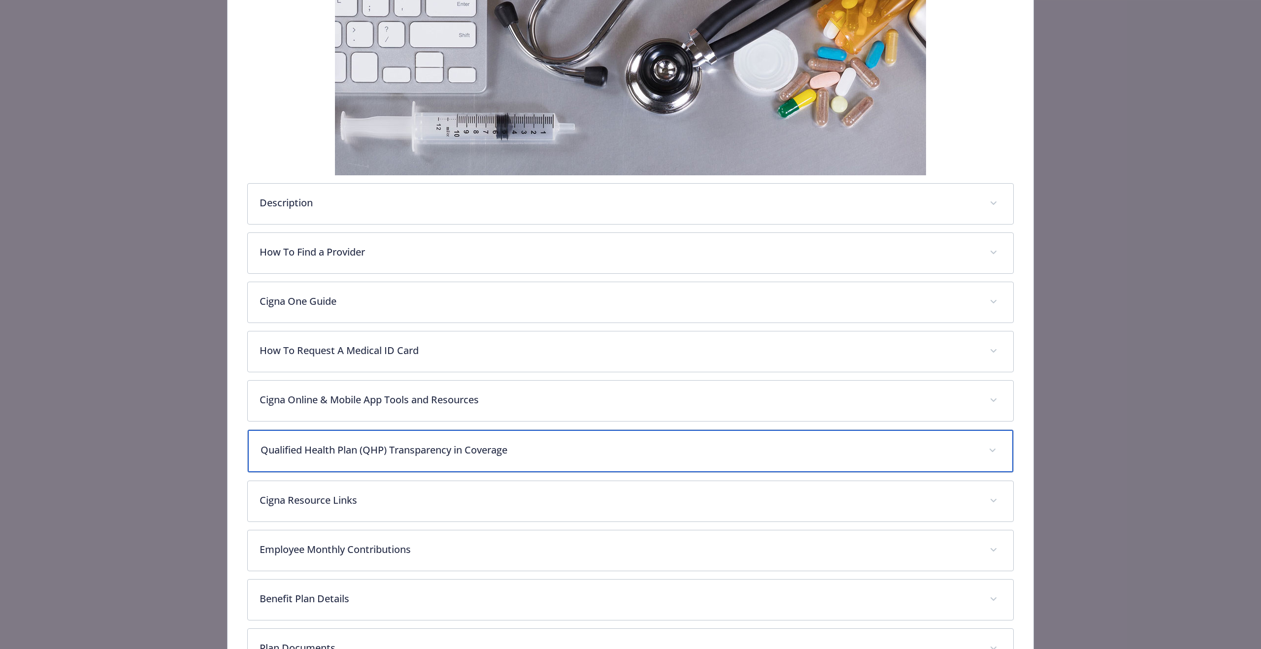
click at [376, 440] on div "Qualified Health Plan (QHP) Transparency in Coverage" at bounding box center [630, 451] width 765 height 42
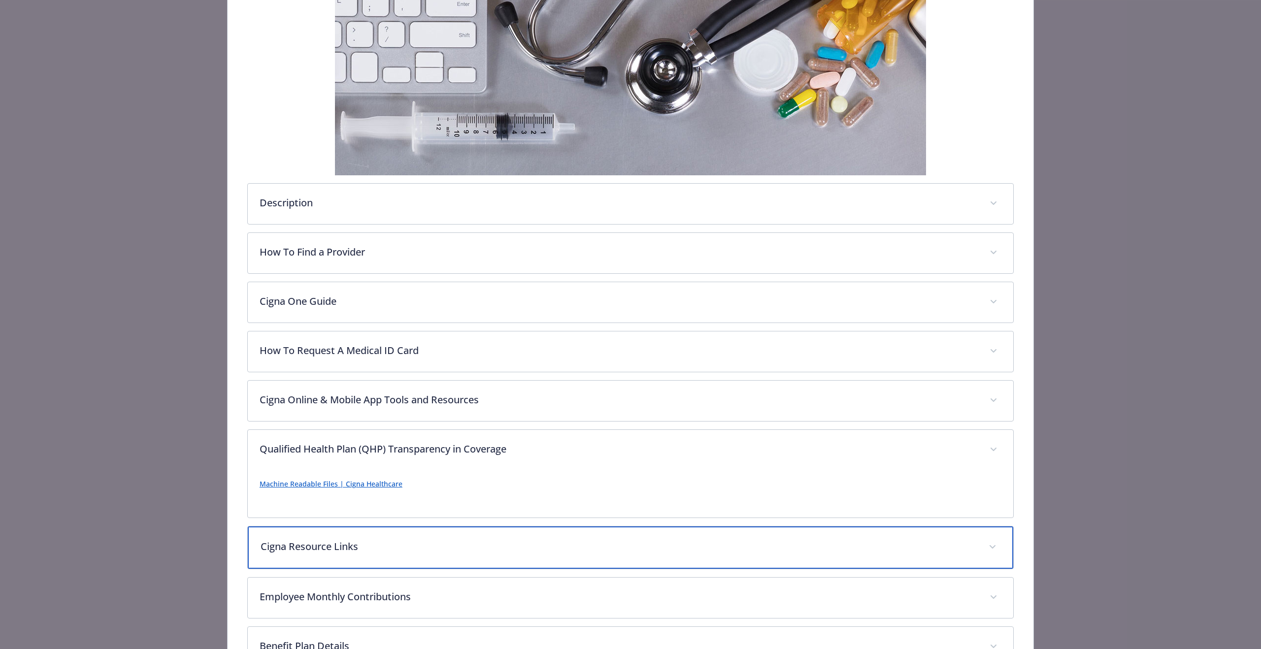
click at [312, 556] on div "Cigna Resource Links" at bounding box center [630, 547] width 765 height 42
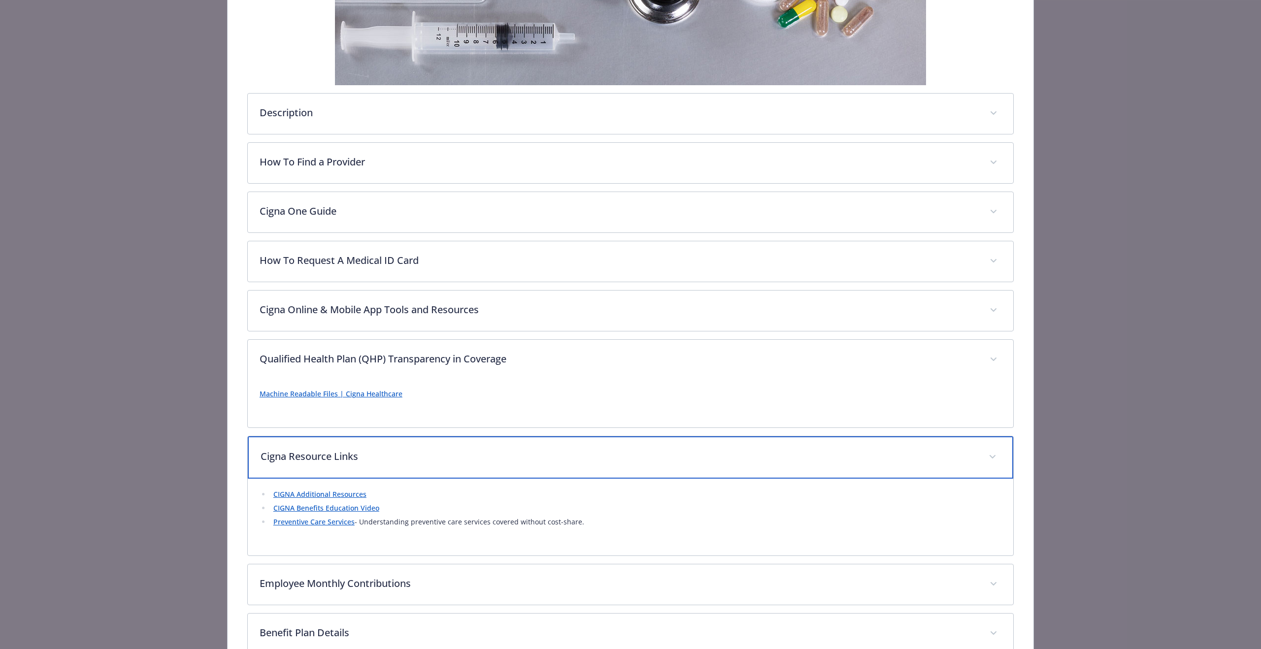
scroll to position [268, 0]
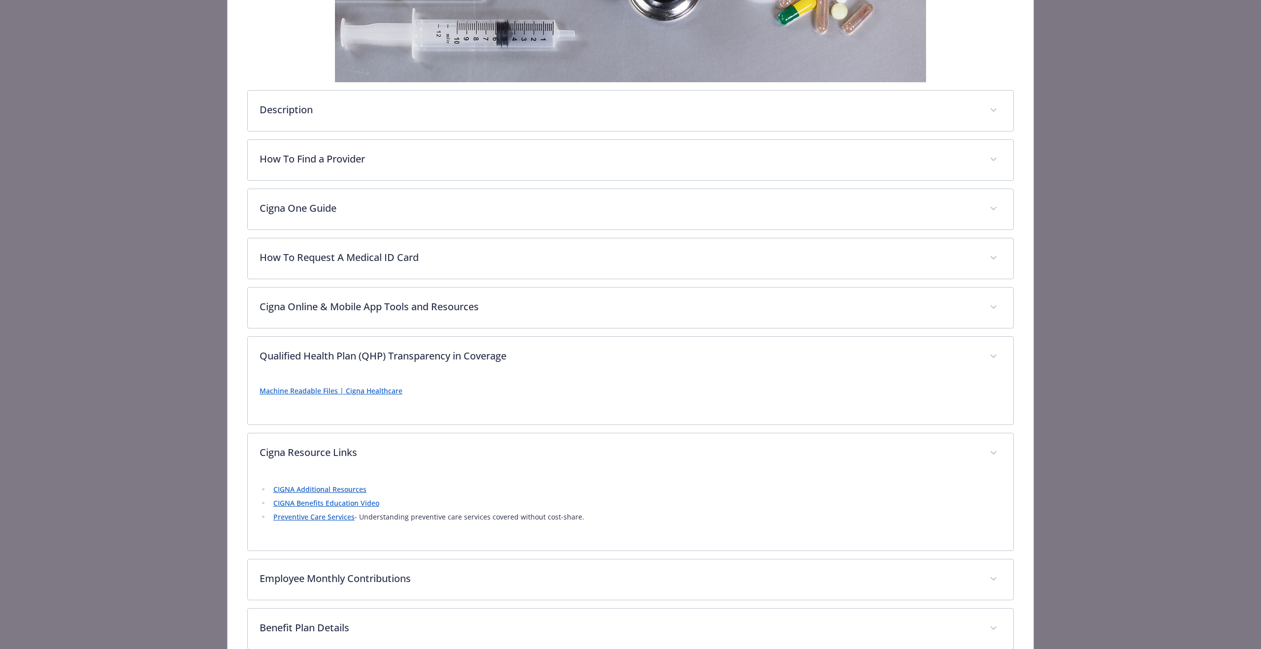
click at [307, 519] on link "Preventive Care Services" at bounding box center [313, 516] width 81 height 9
